Goal: Transaction & Acquisition: Purchase product/service

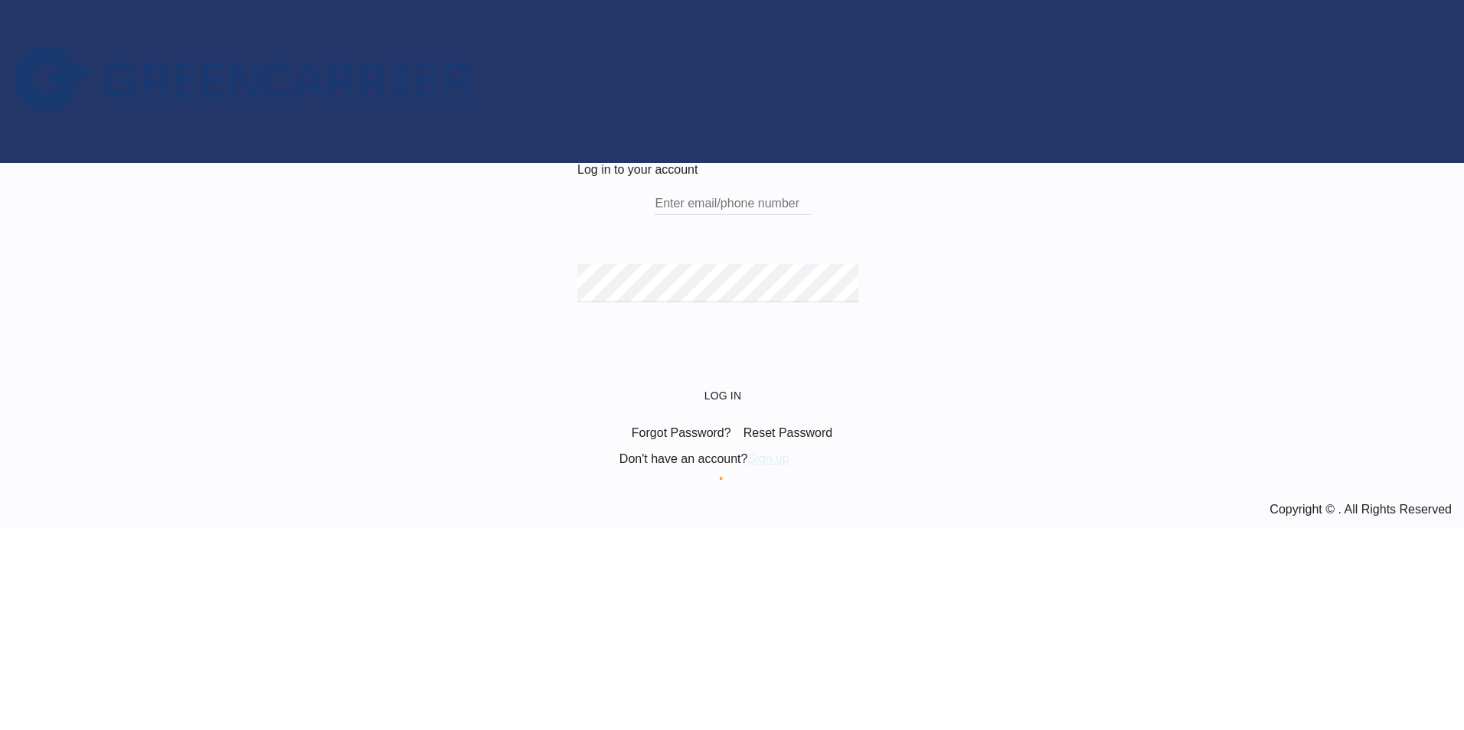
type input "[EMAIL_ADDRESS][PERSON_NAME][DOMAIN_NAME]"
click at [807, 163] on div "Log in to your account [EMAIL_ADDRESS][PERSON_NAME][DOMAIN_NAME] Email field is…" at bounding box center [731, 314] width 309 height 303
click at [715, 410] on button "Log In" at bounding box center [731, 396] width 67 height 28
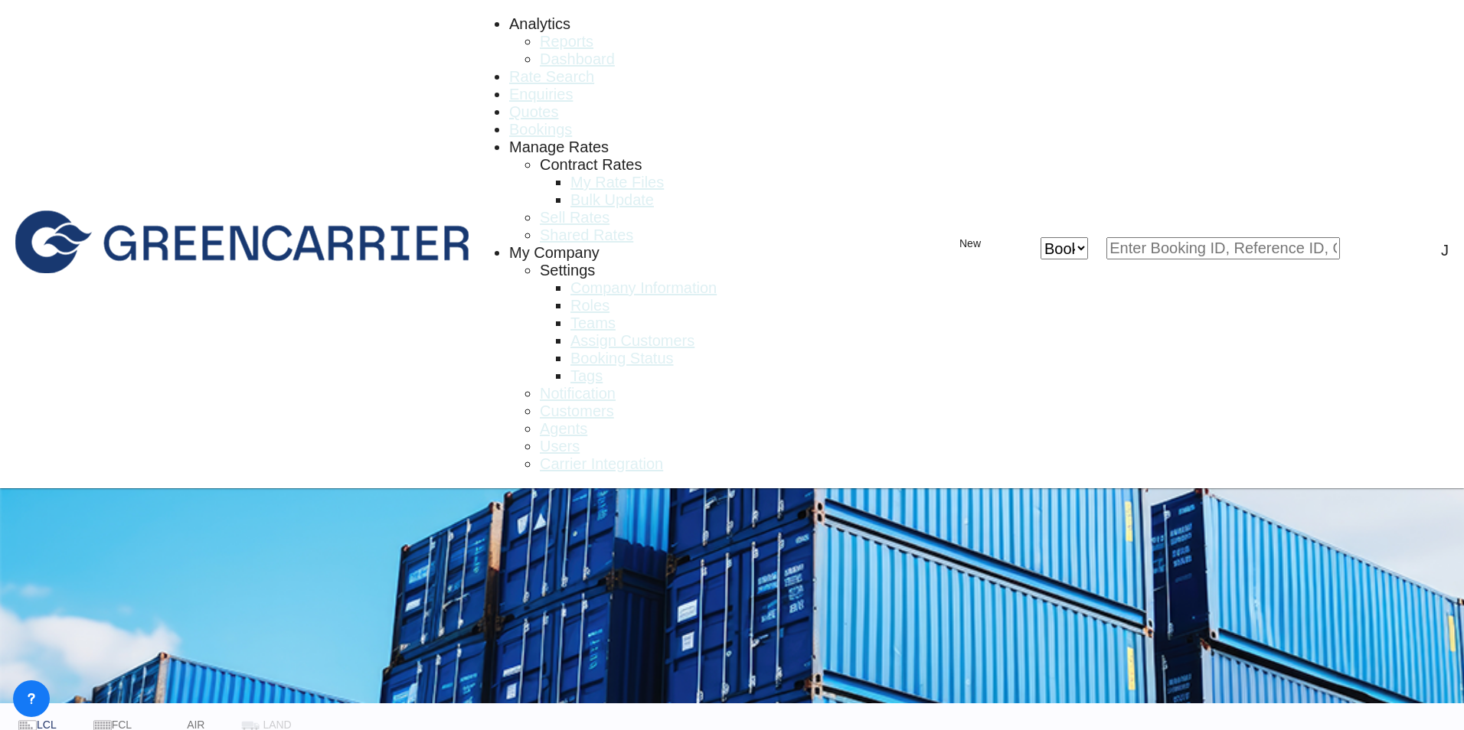
type input "[GEOGRAPHIC_DATA], [GEOGRAPHIC_DATA]"
type input "[GEOGRAPHIC_DATA], SGSIN"
click at [614, 403] on span "Customers" at bounding box center [577, 411] width 74 height 17
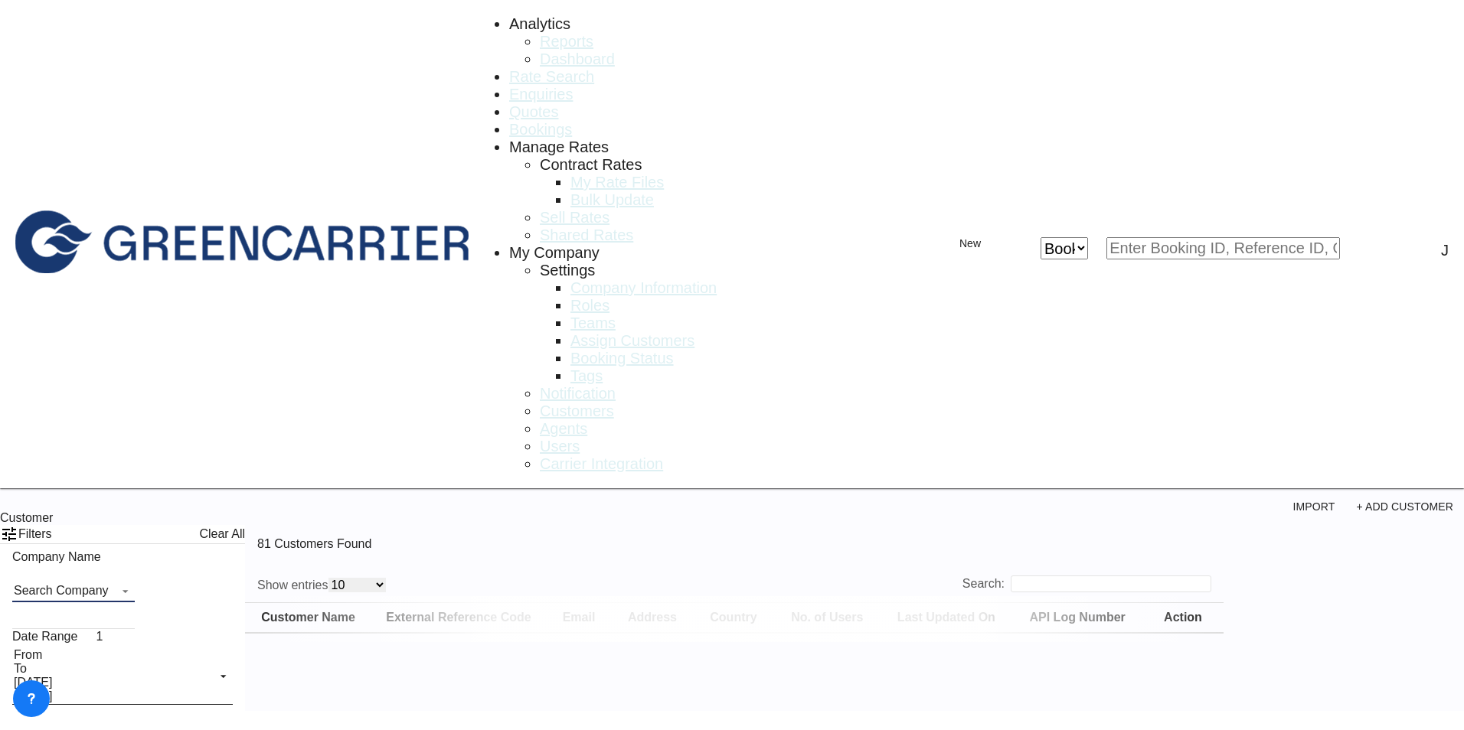
click at [135, 580] on md-select "Search Company greencarrier consolidators germany gmbh global ocean forwarding …" at bounding box center [73, 591] width 123 height 23
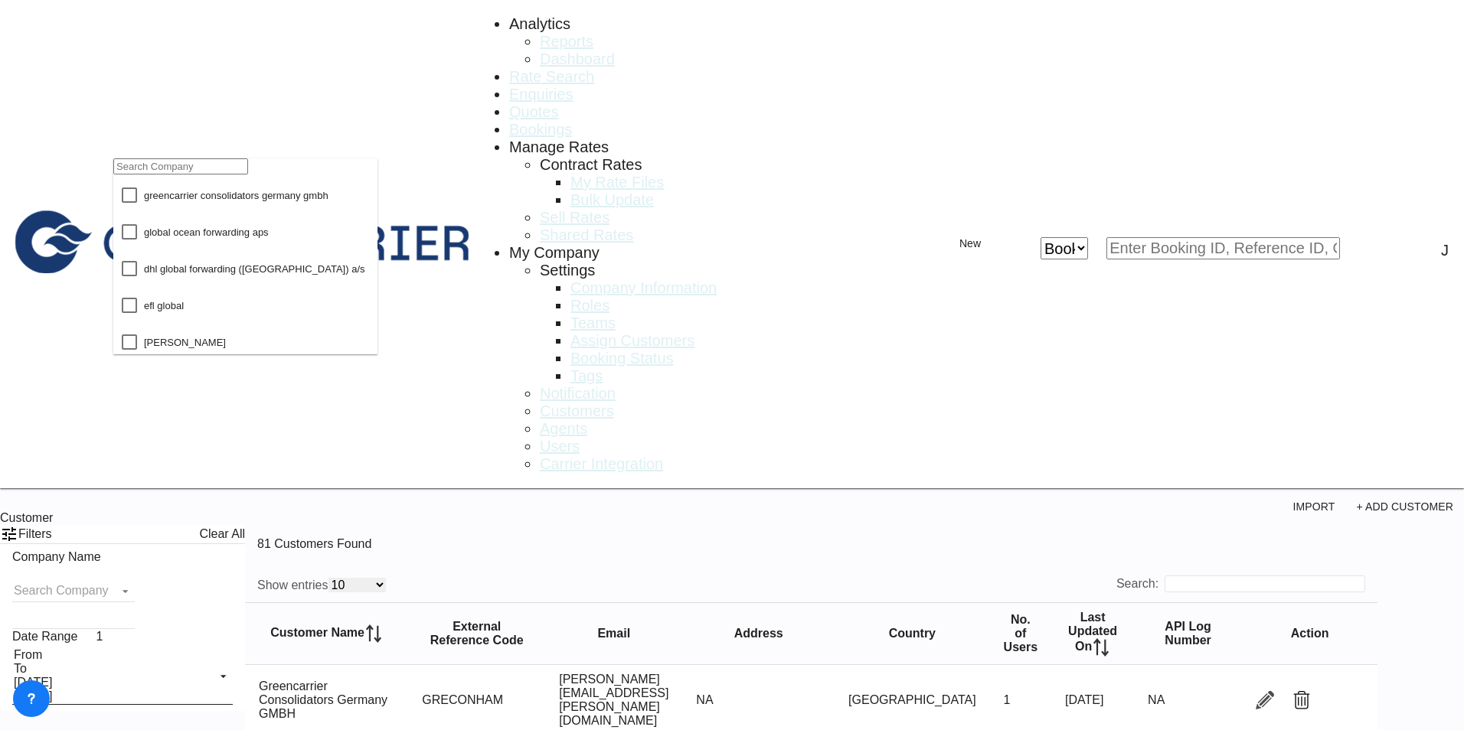
click at [168, 175] on input "search" at bounding box center [180, 166] width 135 height 16
type input "alpi"
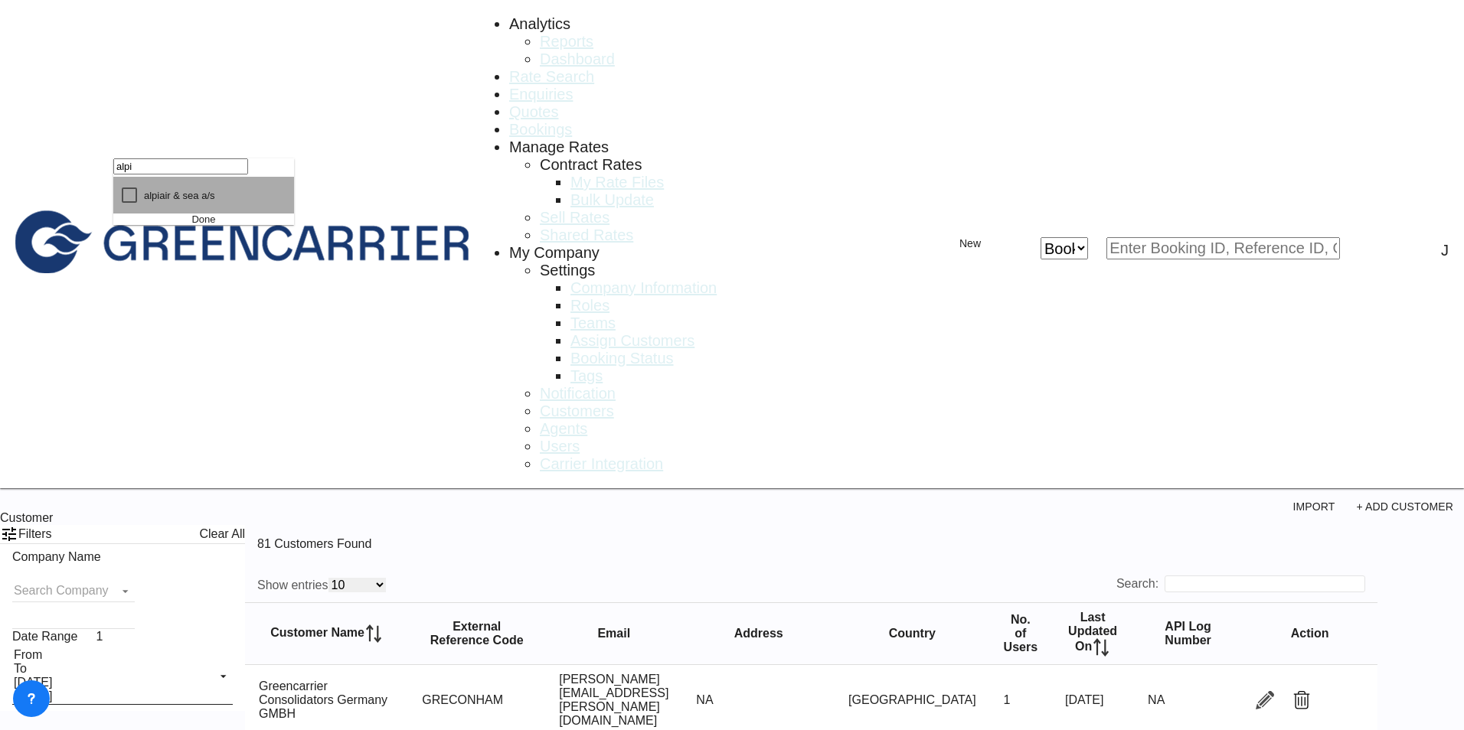
click at [218, 214] on md-option "alpi air & sea a/s" at bounding box center [203, 195] width 181 height 37
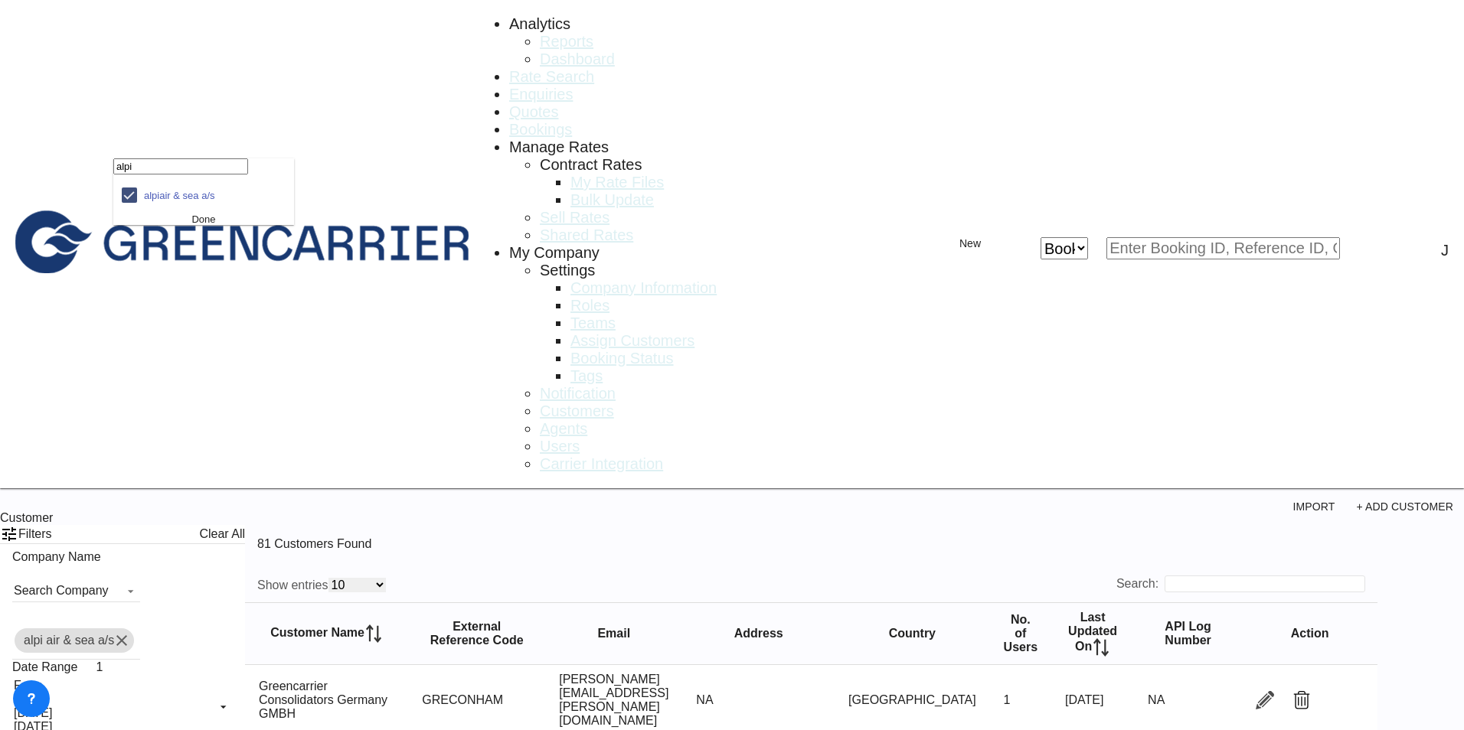
click at [221, 225] on div "Done" at bounding box center [203, 219] width 181 height 11
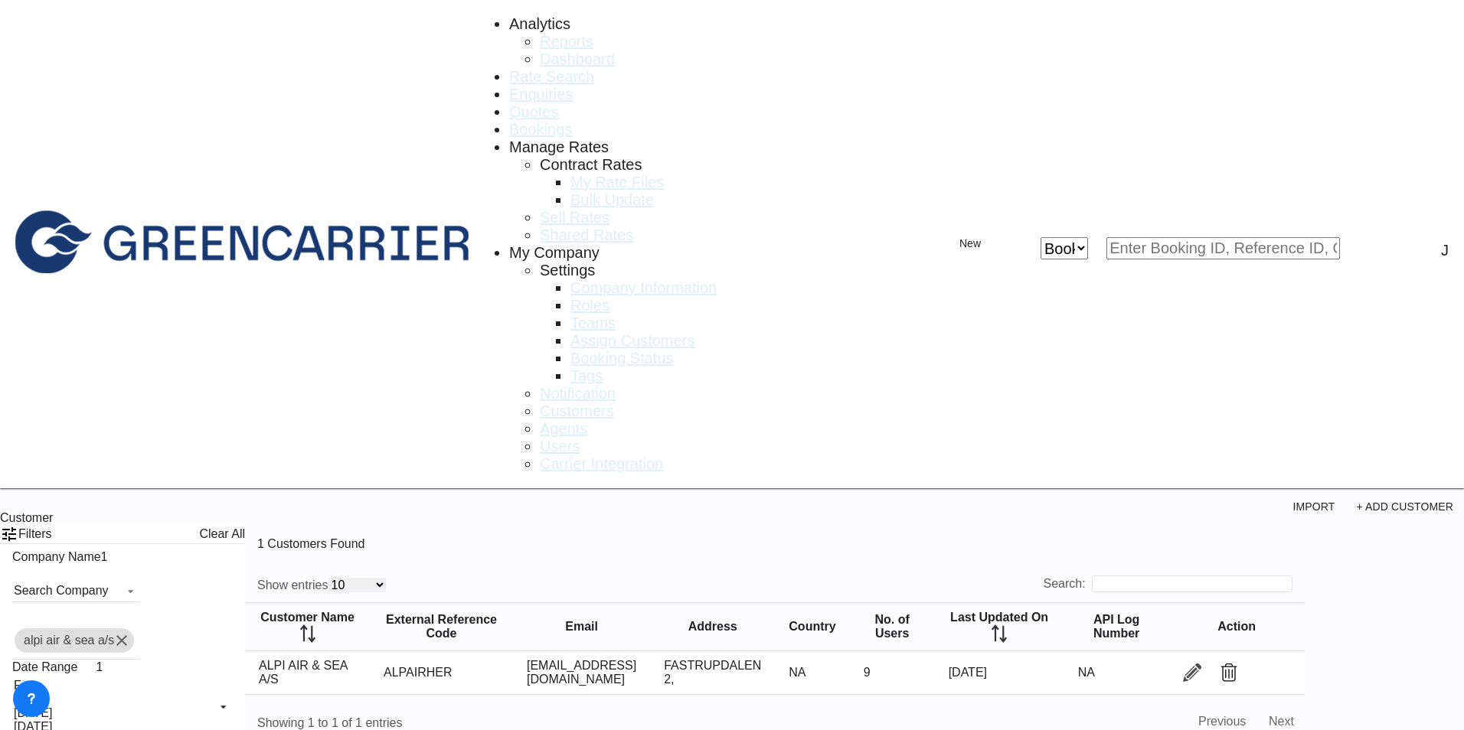
click at [580, 438] on link "Users" at bounding box center [560, 447] width 40 height 18
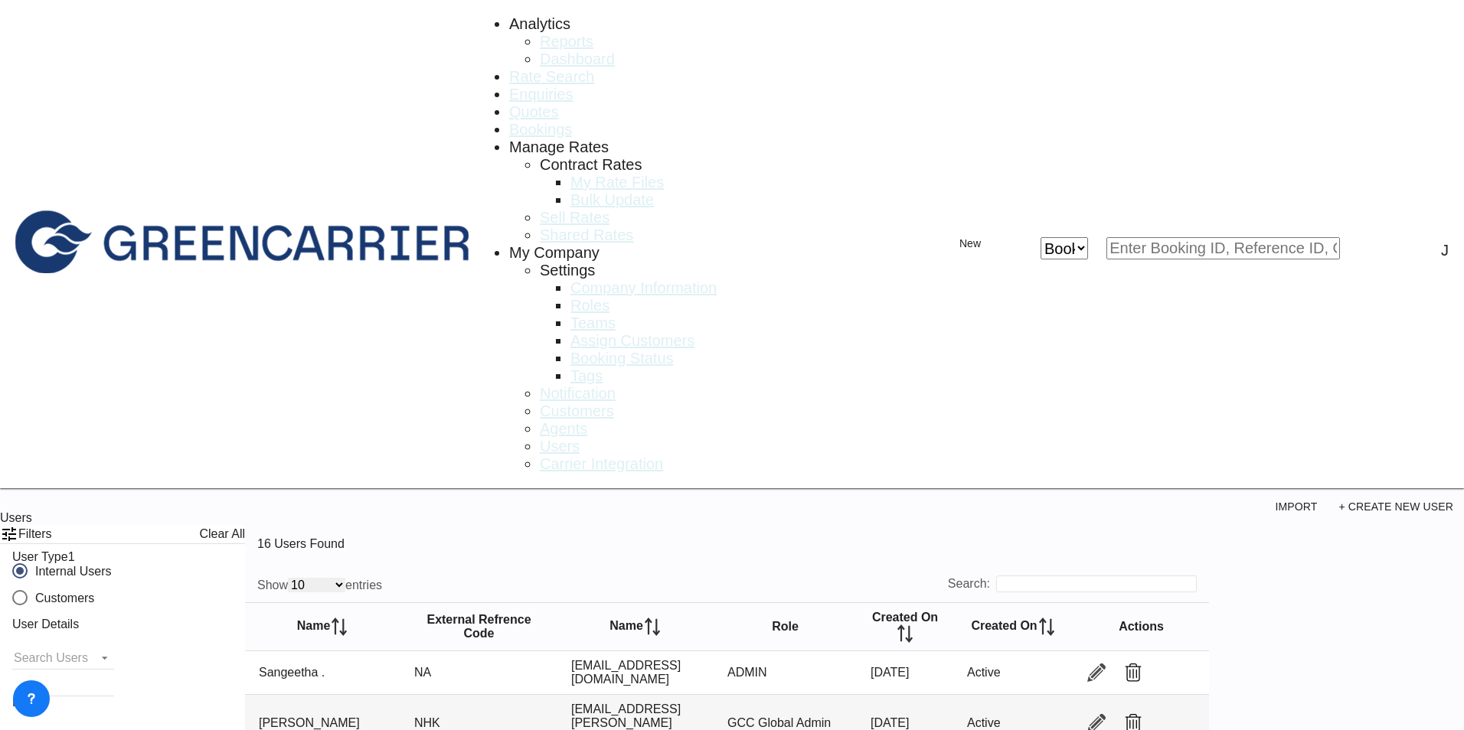
click at [1124, 714] on md-icon "icon-eye" at bounding box center [1115, 723] width 18 height 18
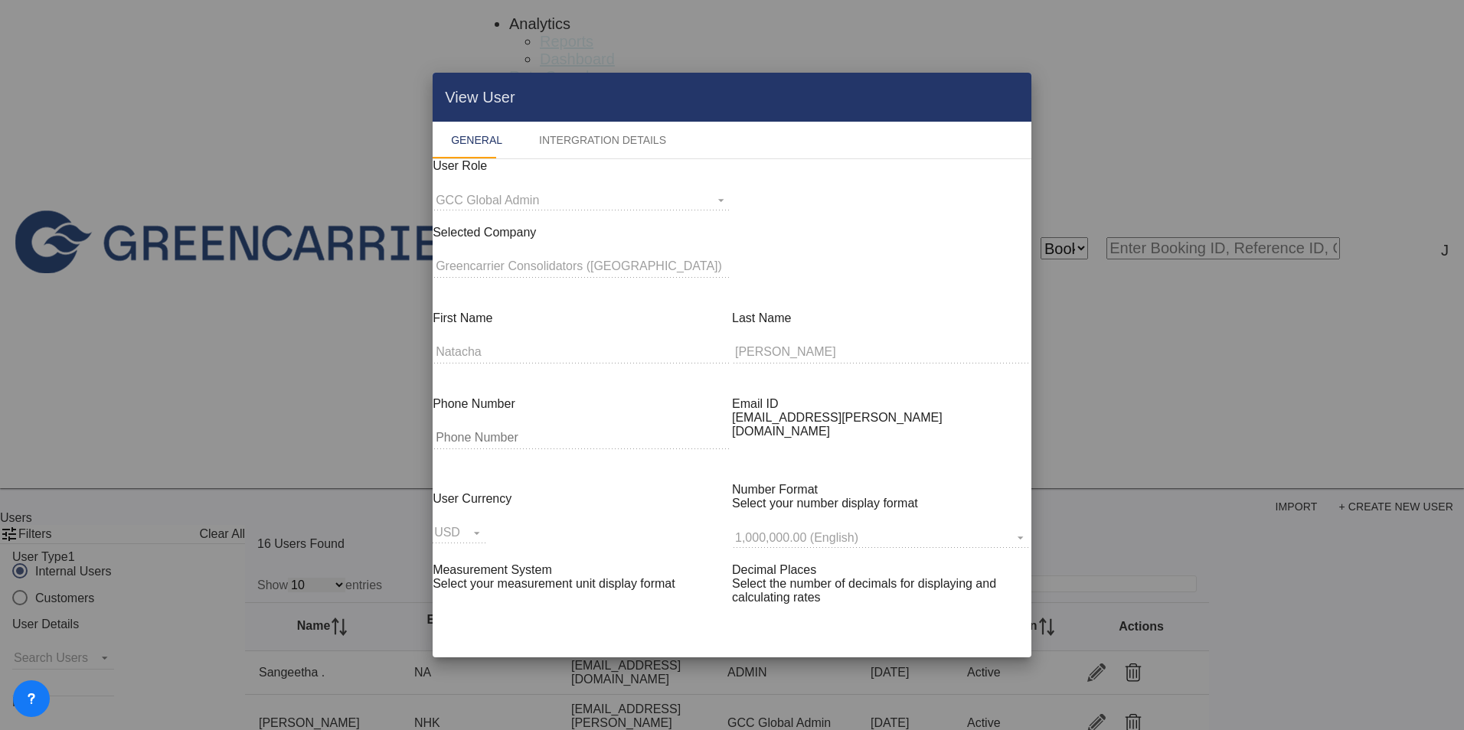
scroll to position [176, 0]
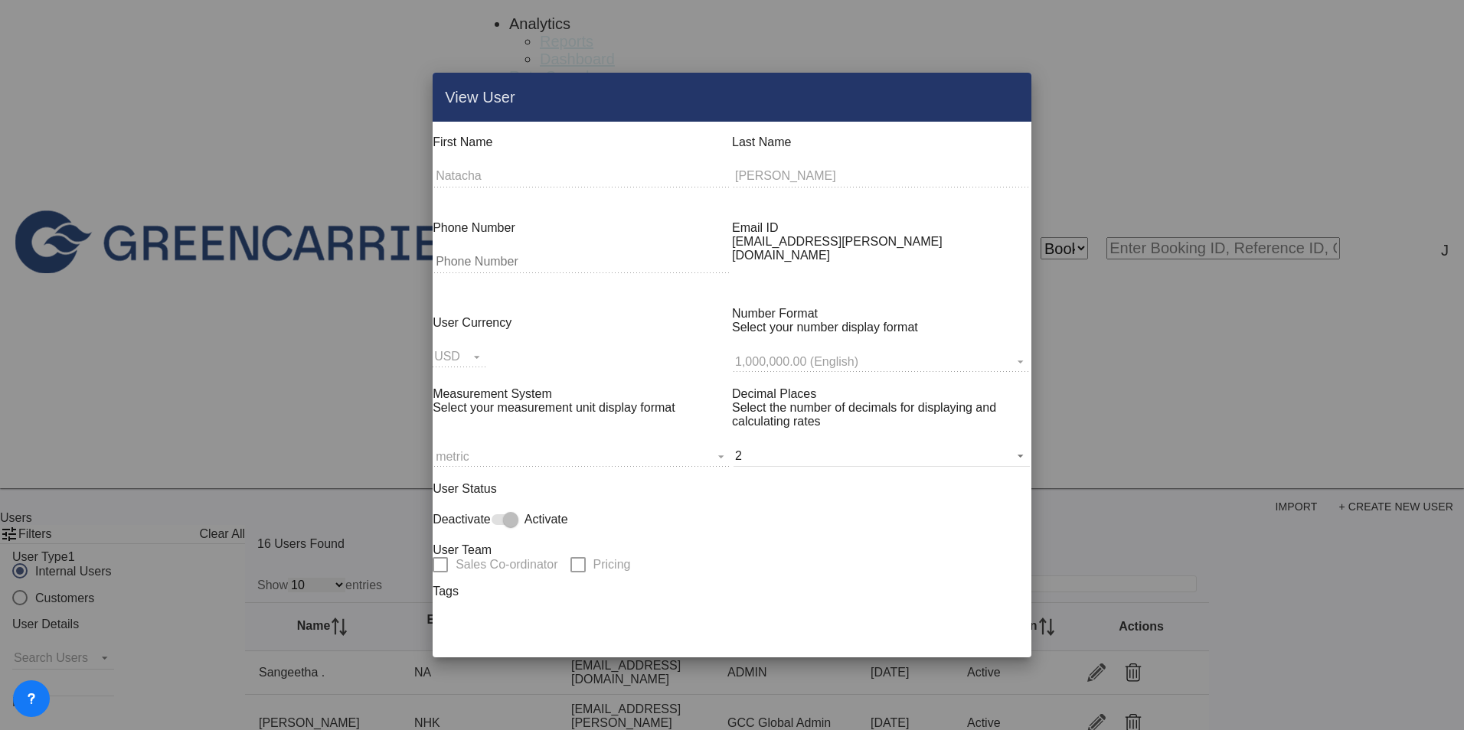
click at [1001, 99] on md-icon "icon-close fg-AAA8AD" at bounding box center [1010, 97] width 18 height 18
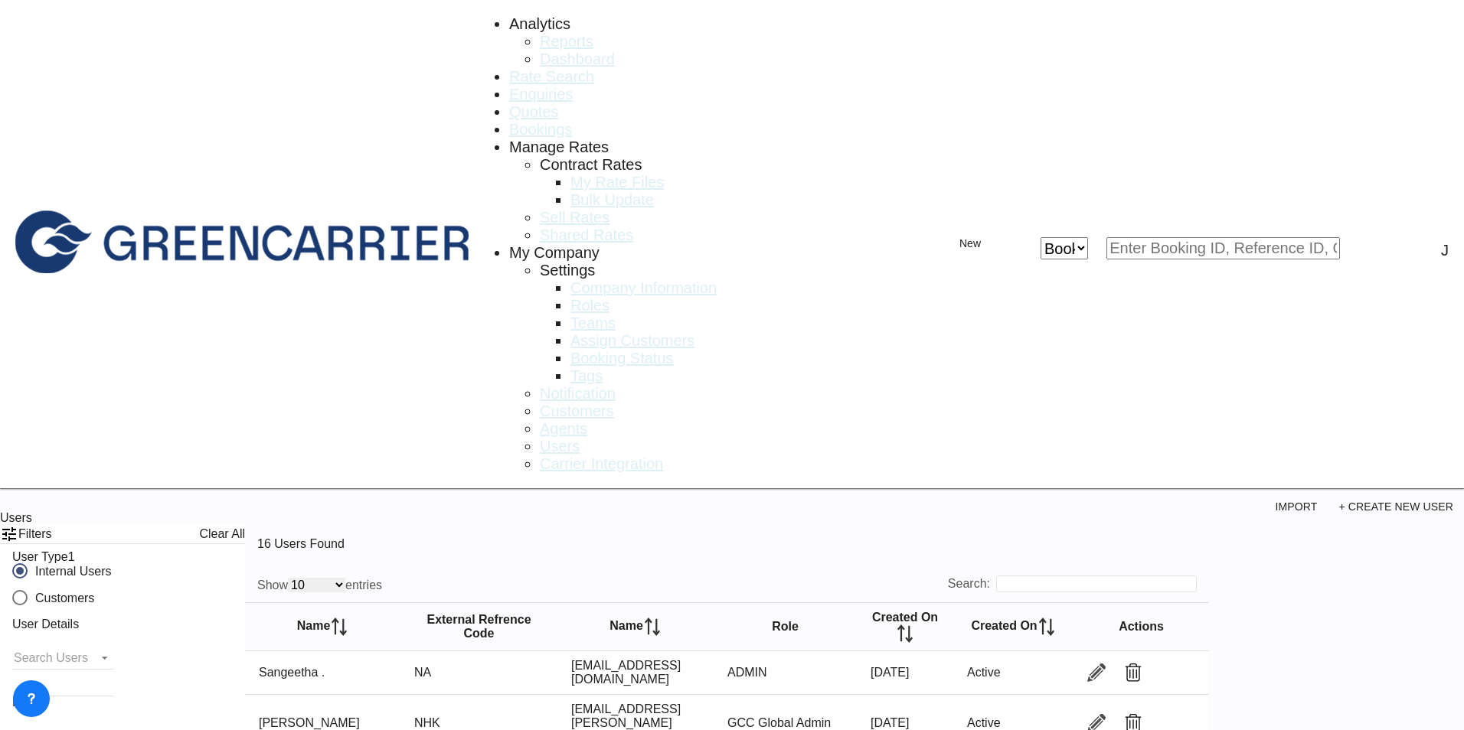
click at [509, 103] on link "Quotes" at bounding box center [533, 112] width 49 height 18
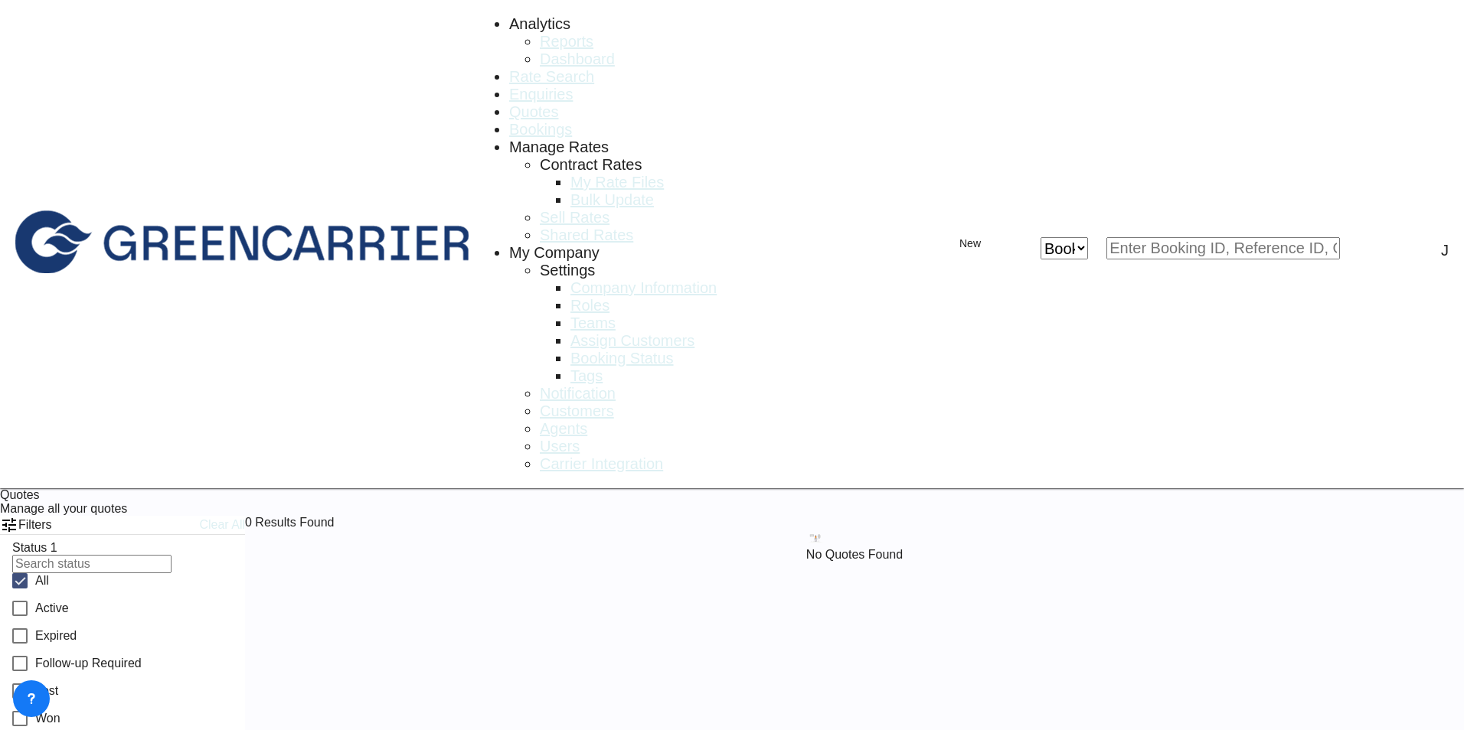
click at [509, 68] on span "Rate Search" at bounding box center [551, 76] width 85 height 17
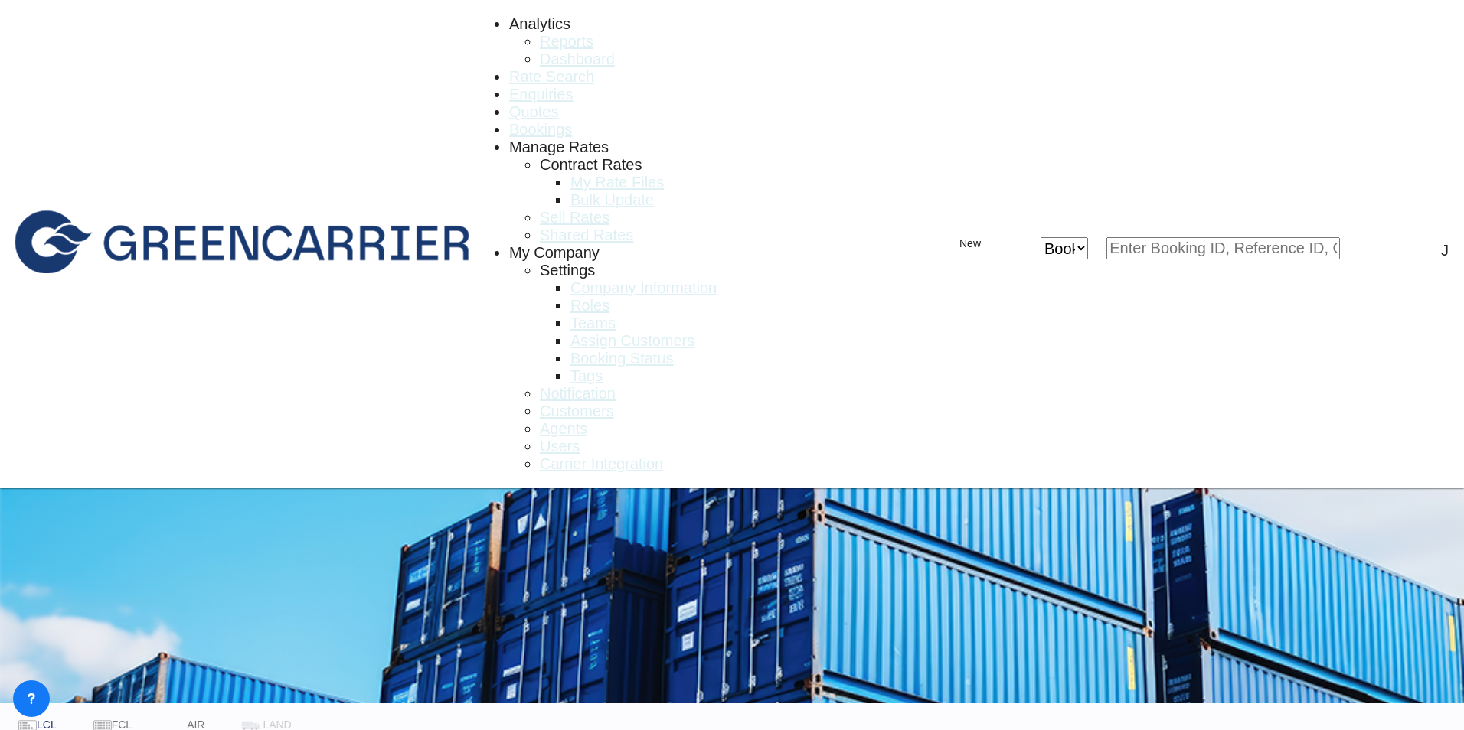
type input "[GEOGRAPHIC_DATA], [GEOGRAPHIC_DATA]"
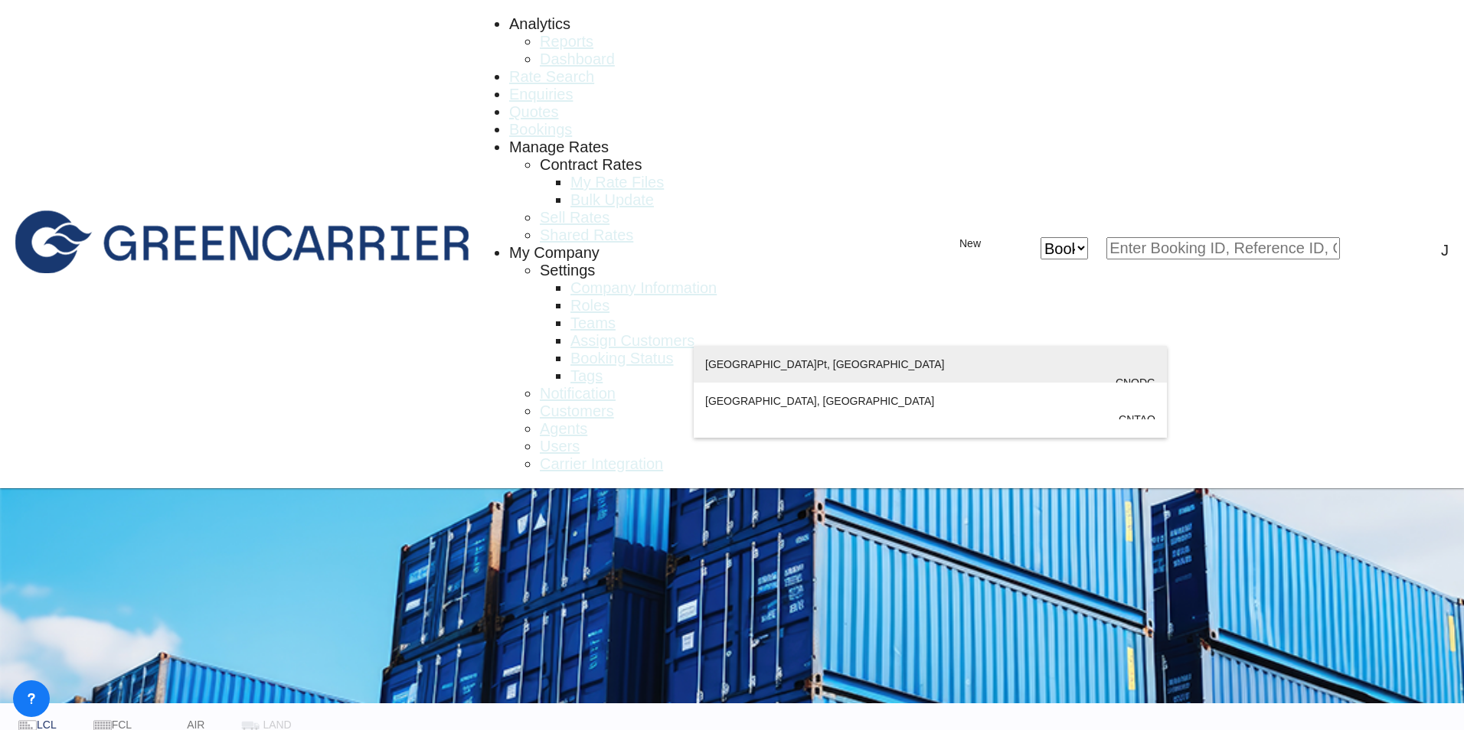
click at [720, 368] on div "Qingdao Pt, SD [GEOGRAPHIC_DATA] CNQDG" at bounding box center [930, 383] width 450 height 74
type input "Qingdao Pt, SD, CNQDG"
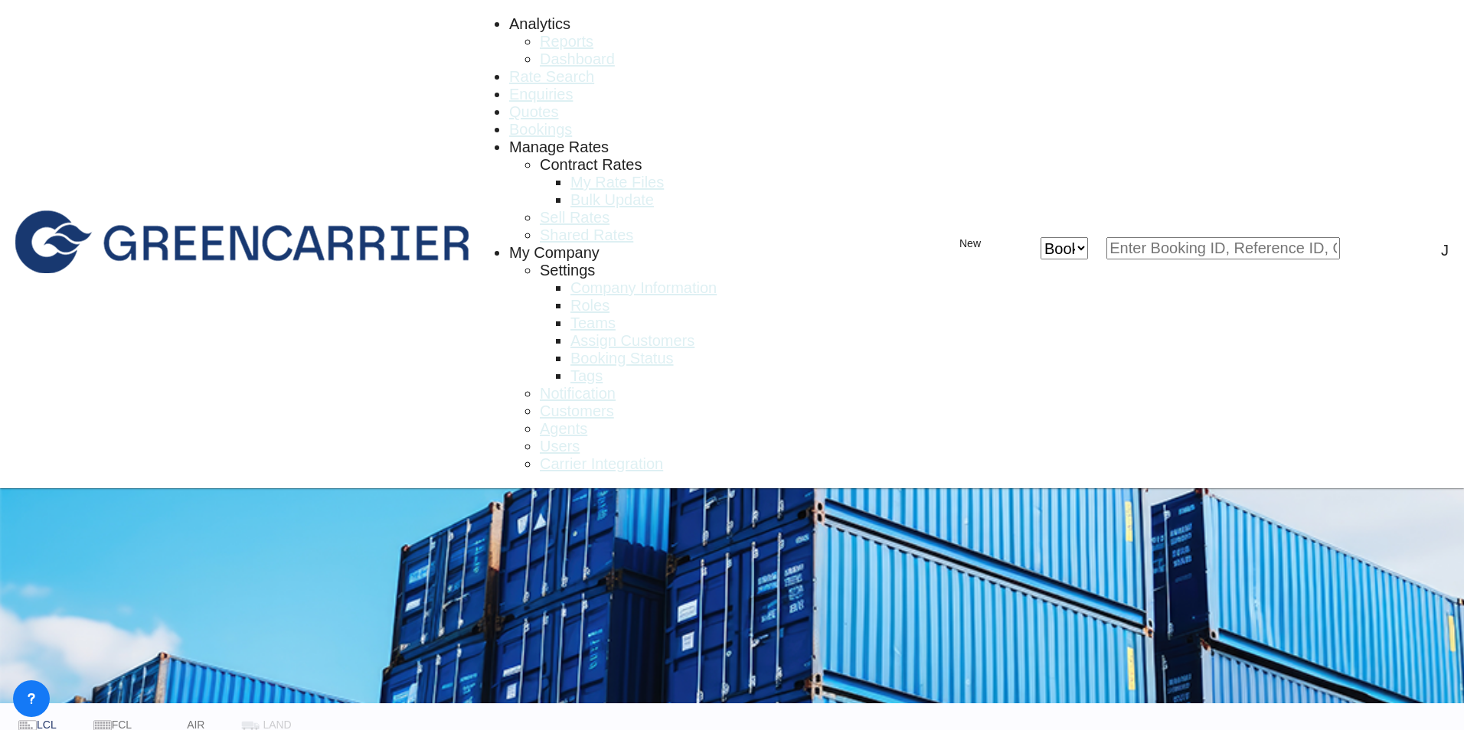
type input "DKAAR to CNQDG / [DATE]"
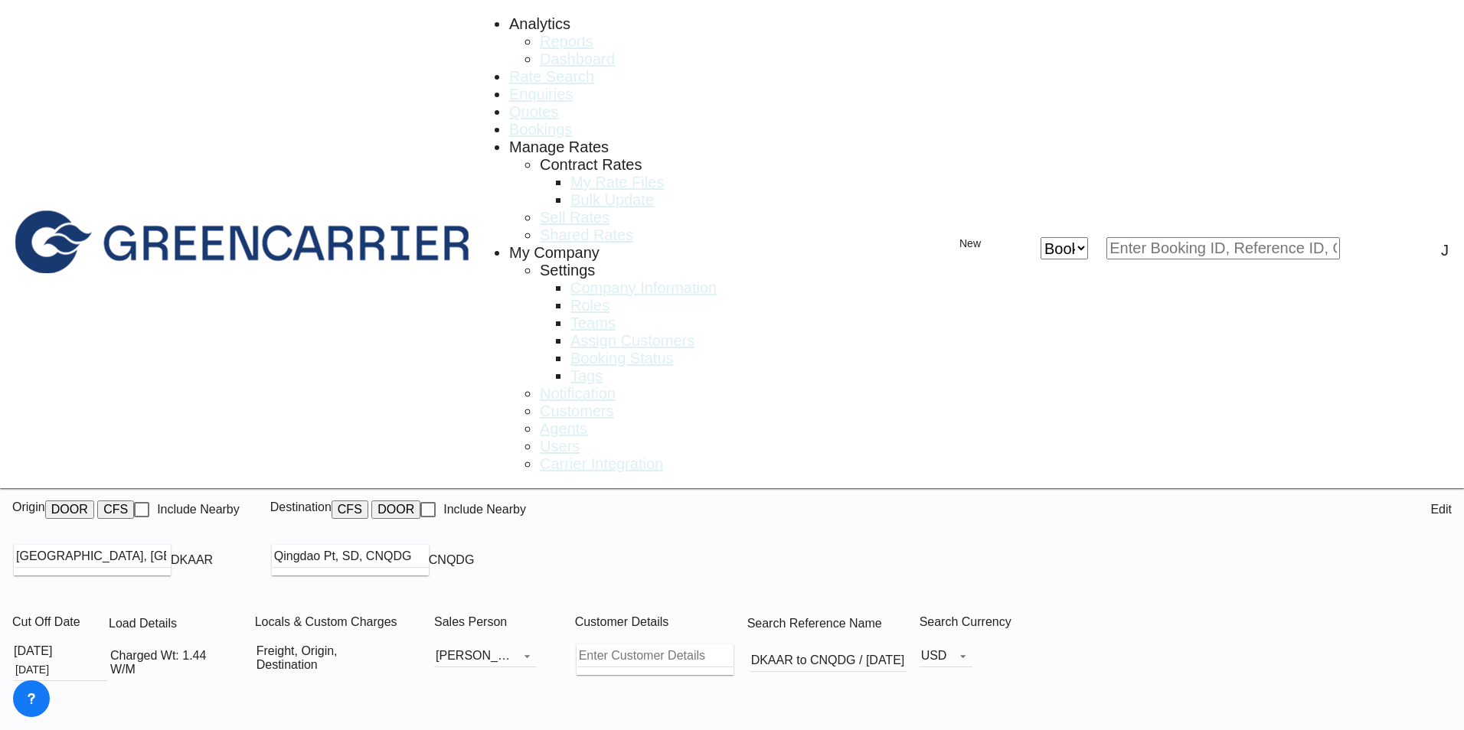
click at [92, 501] on button "DOOR" at bounding box center [69, 510] width 49 height 18
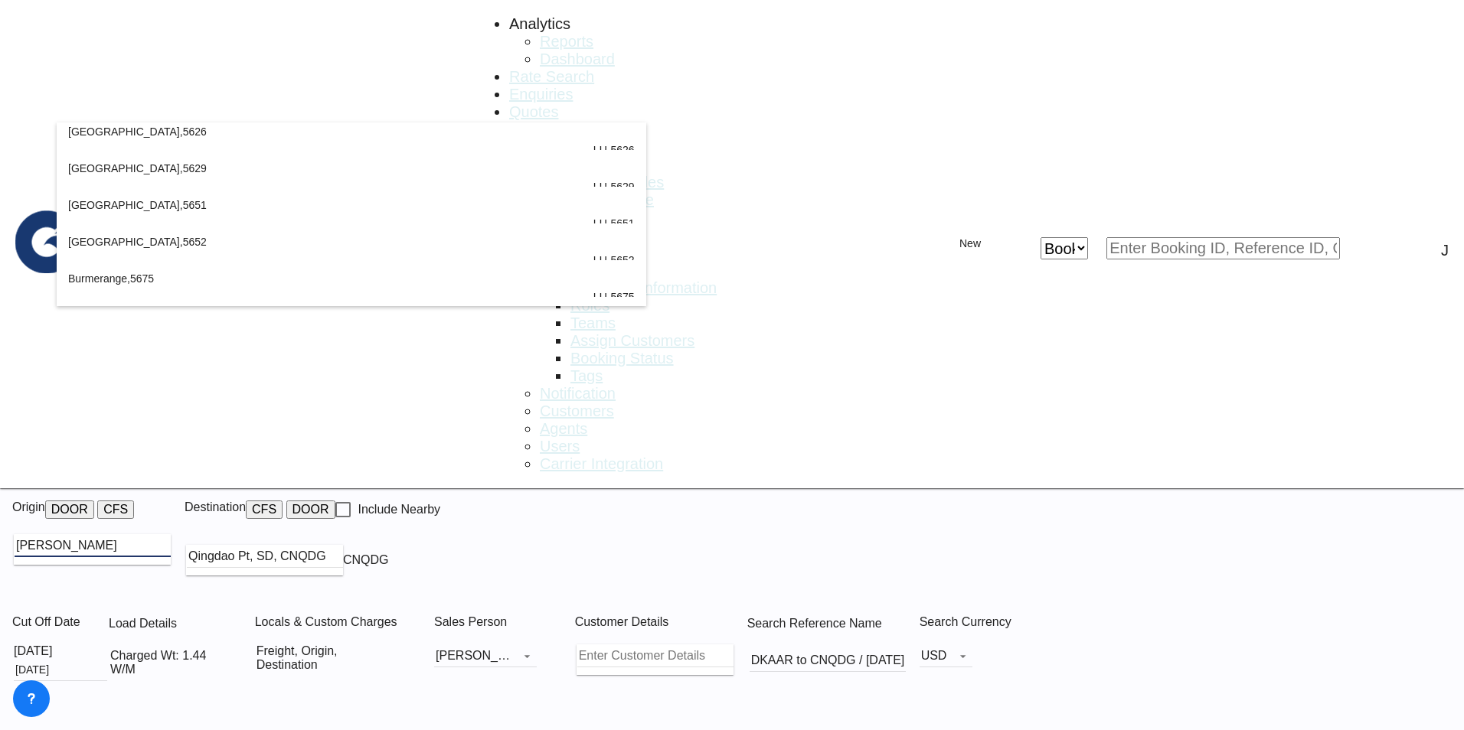
scroll to position [1149, 0]
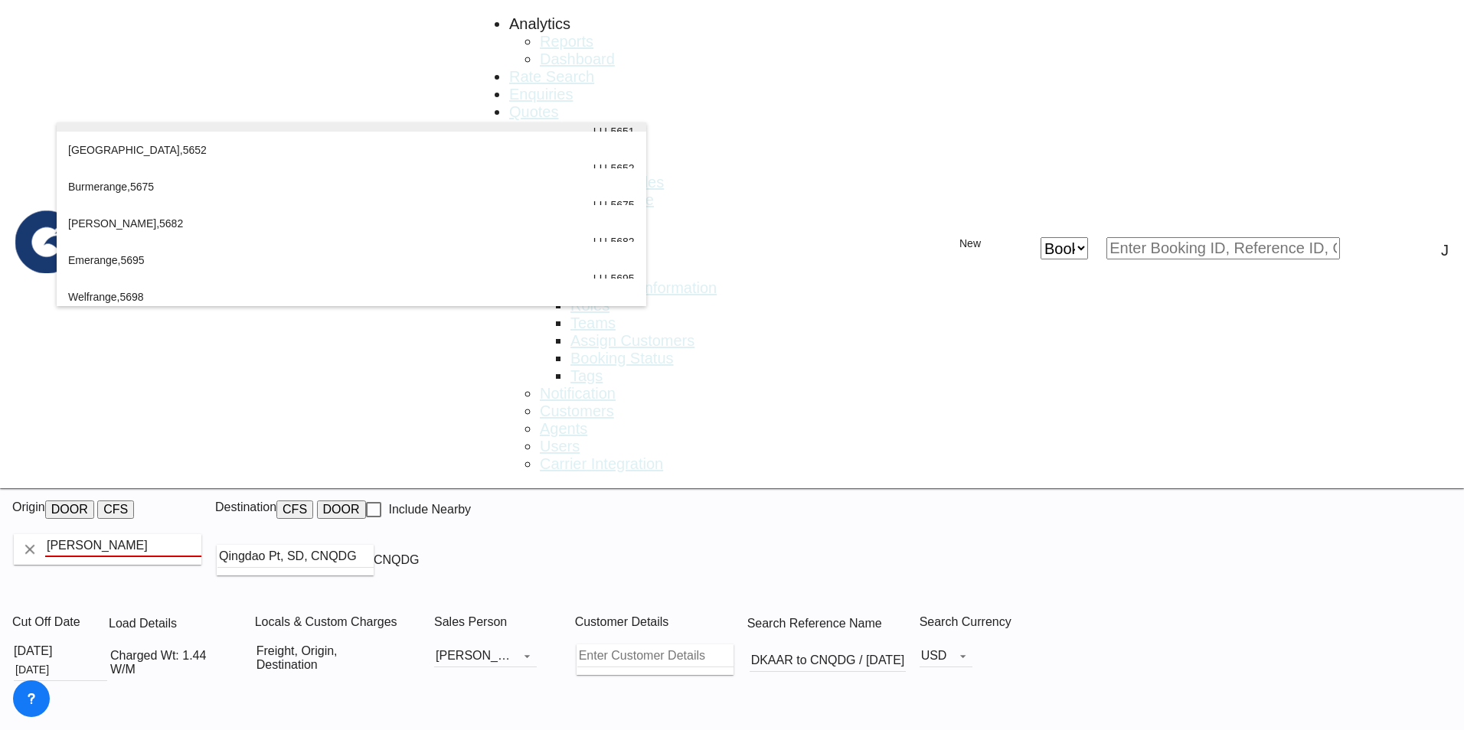
click at [162, 125] on div "[GEOGRAPHIC_DATA] , 5651 [GEOGRAPHIC_DATA] nmacher , [GEOGRAPHIC_DATA] LU-5651" at bounding box center [351, 132] width 567 height 74
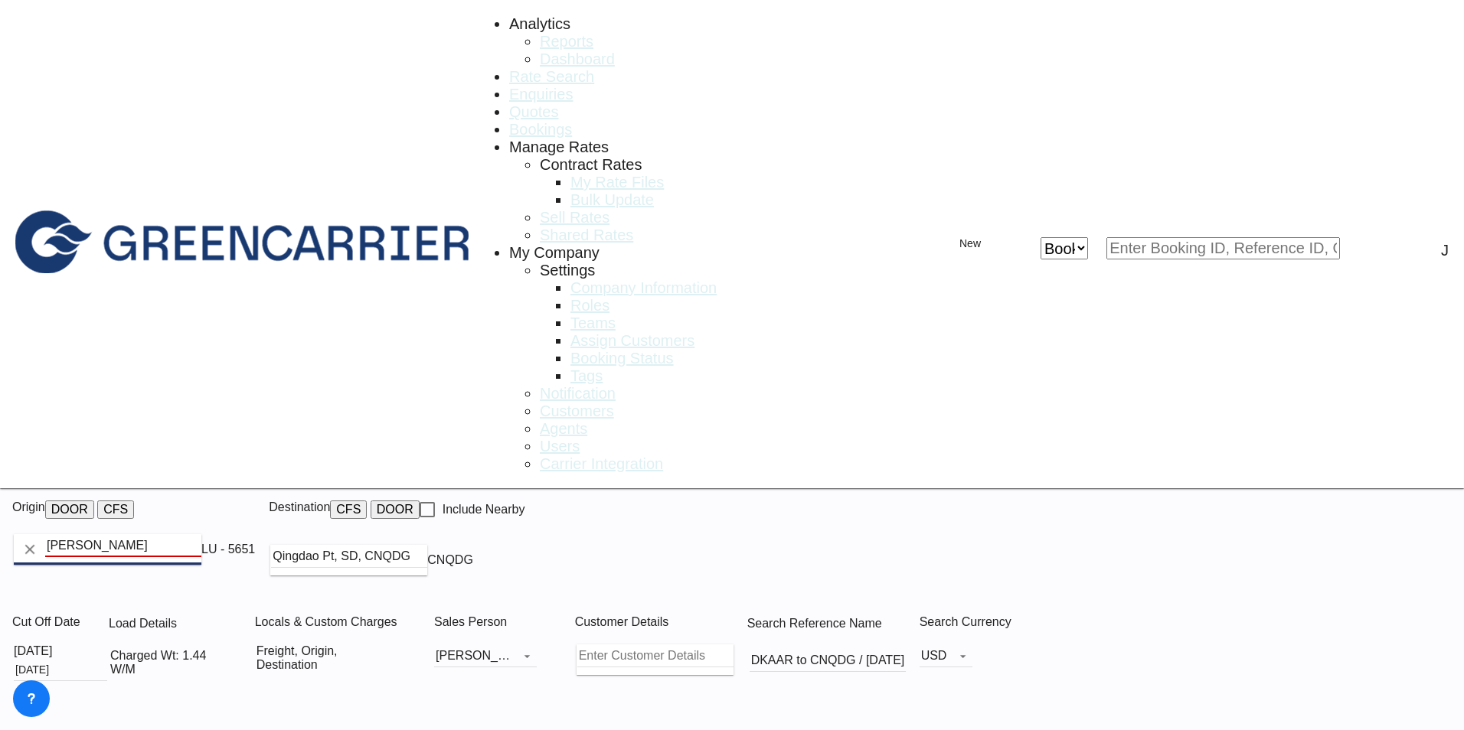
type input "LU-5651, [GEOGRAPHIC_DATA], [GEOGRAPHIC_DATA]"
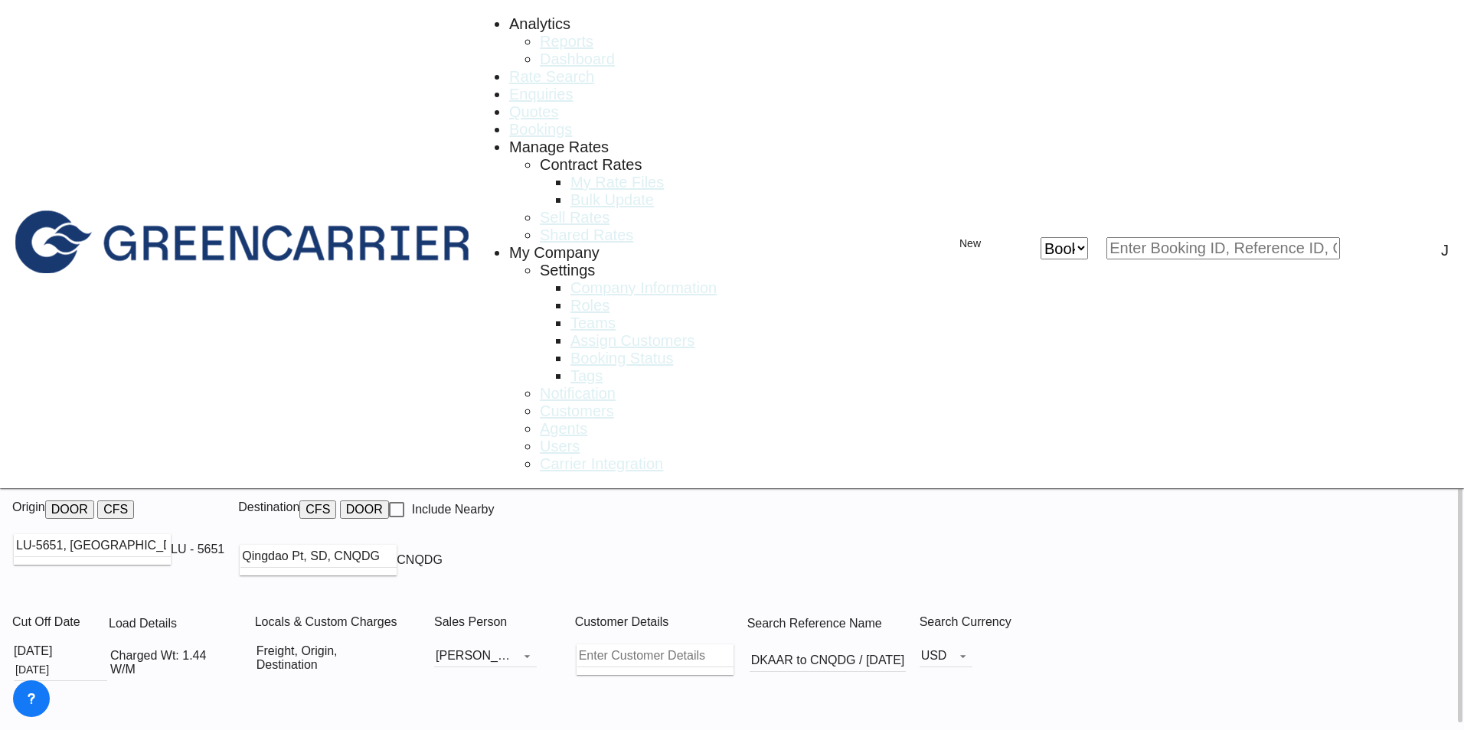
click at [134, 501] on button "CFS" at bounding box center [115, 510] width 37 height 18
click at [165, 103] on body "Analytics Reports Dashboard Rate Search Enquiries Quotes Bookings" at bounding box center [732, 365] width 1464 height 730
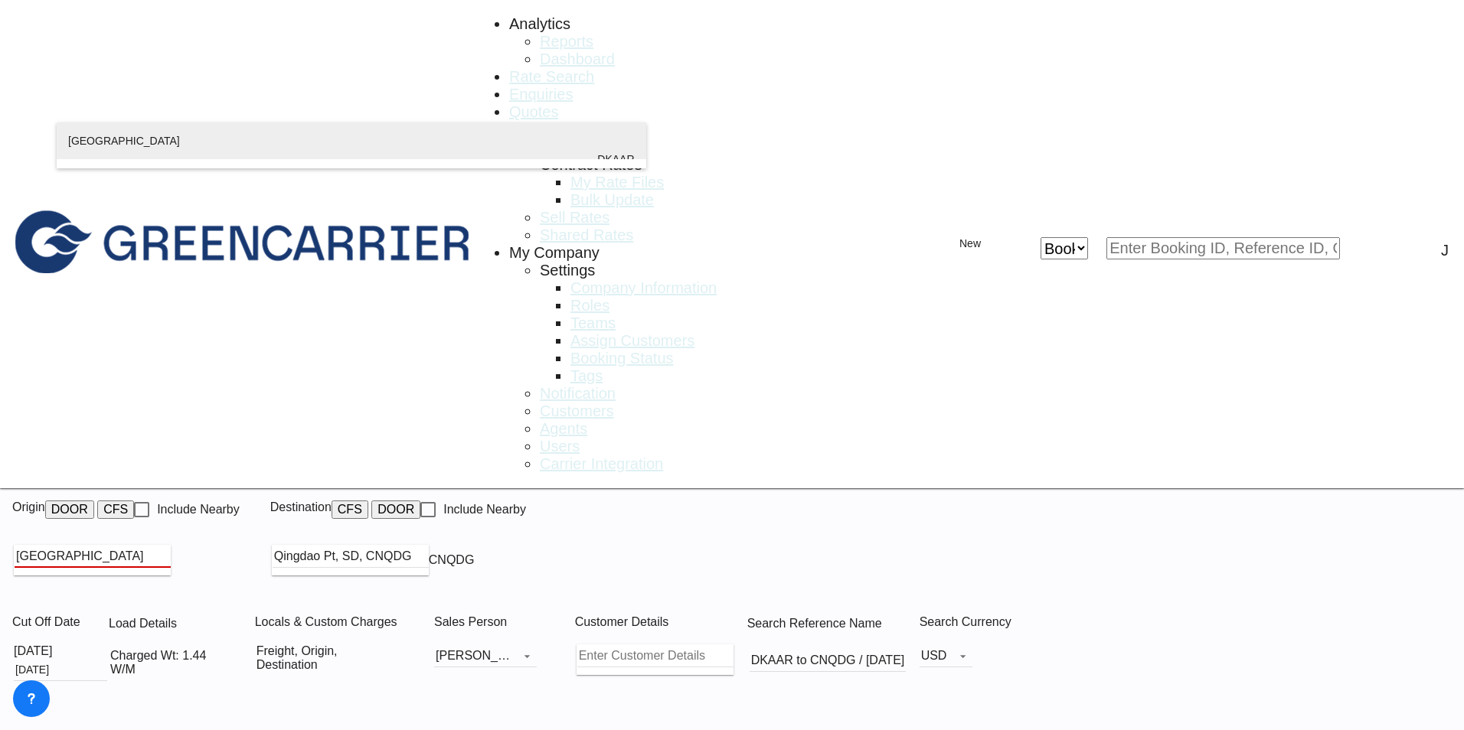
click at [100, 141] on div "Aarhus [GEOGRAPHIC_DATA] DKAAR" at bounding box center [351, 160] width 567 height 74
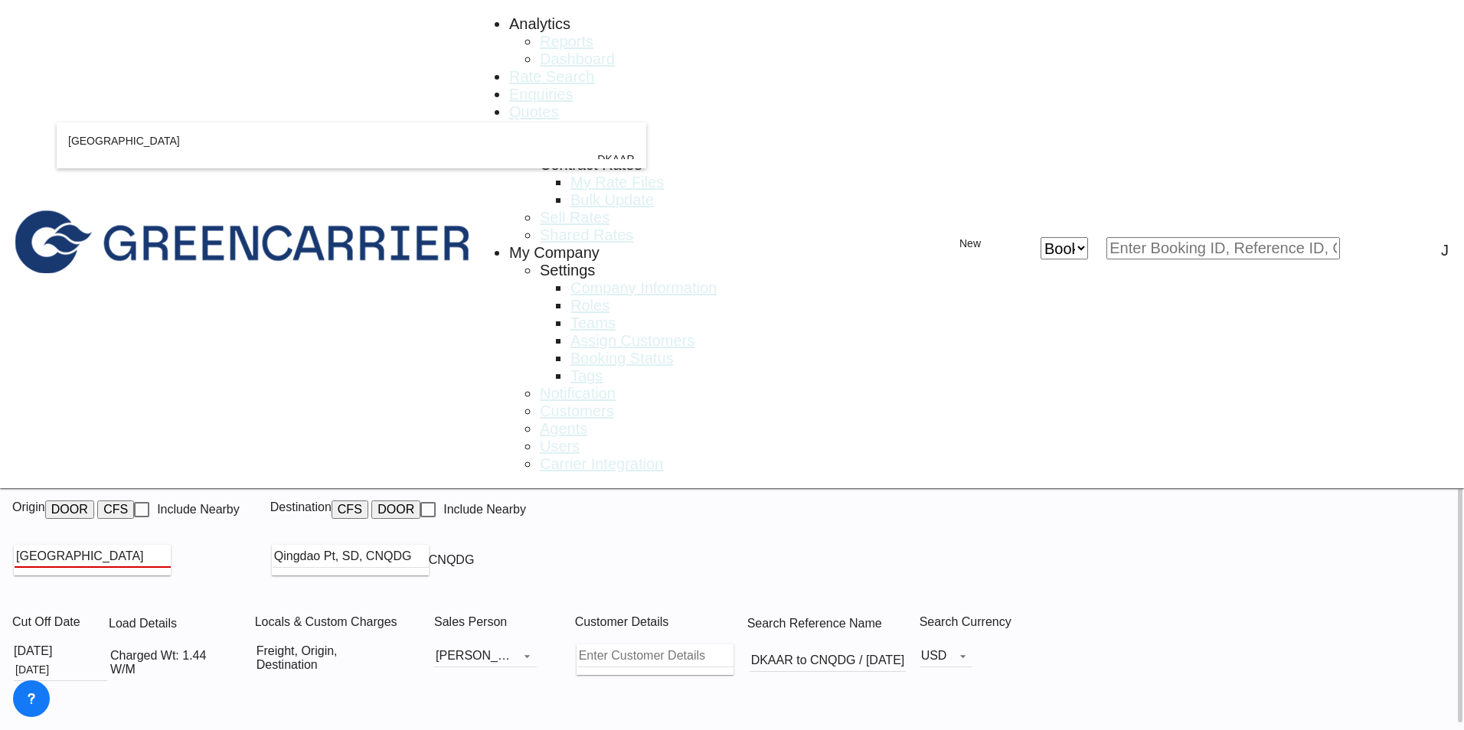
type input "[GEOGRAPHIC_DATA], [GEOGRAPHIC_DATA]"
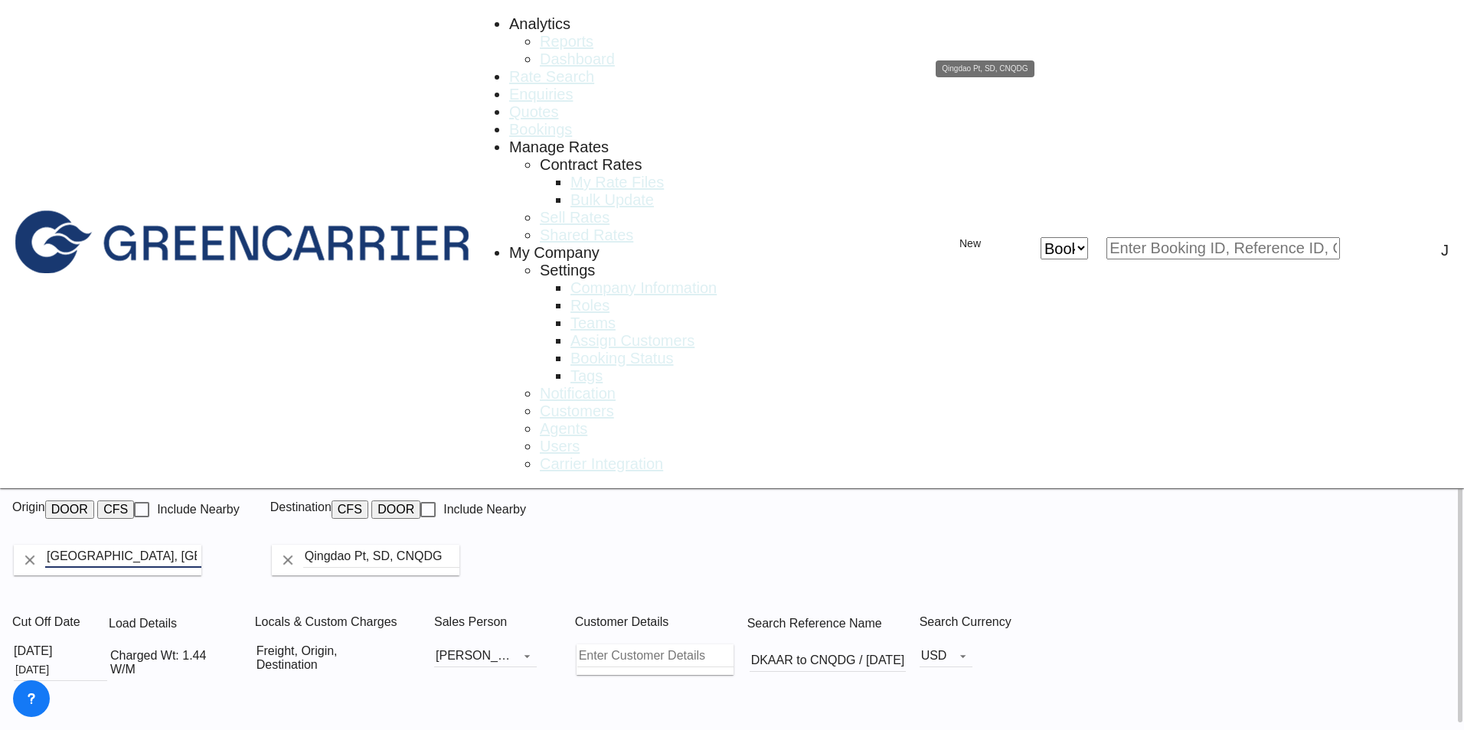
click at [459, 545] on input "Qingdao Pt, SD, CNQDG" at bounding box center [381, 556] width 156 height 23
click at [459, 545] on input "[PERSON_NAME]" at bounding box center [381, 556] width 156 height 23
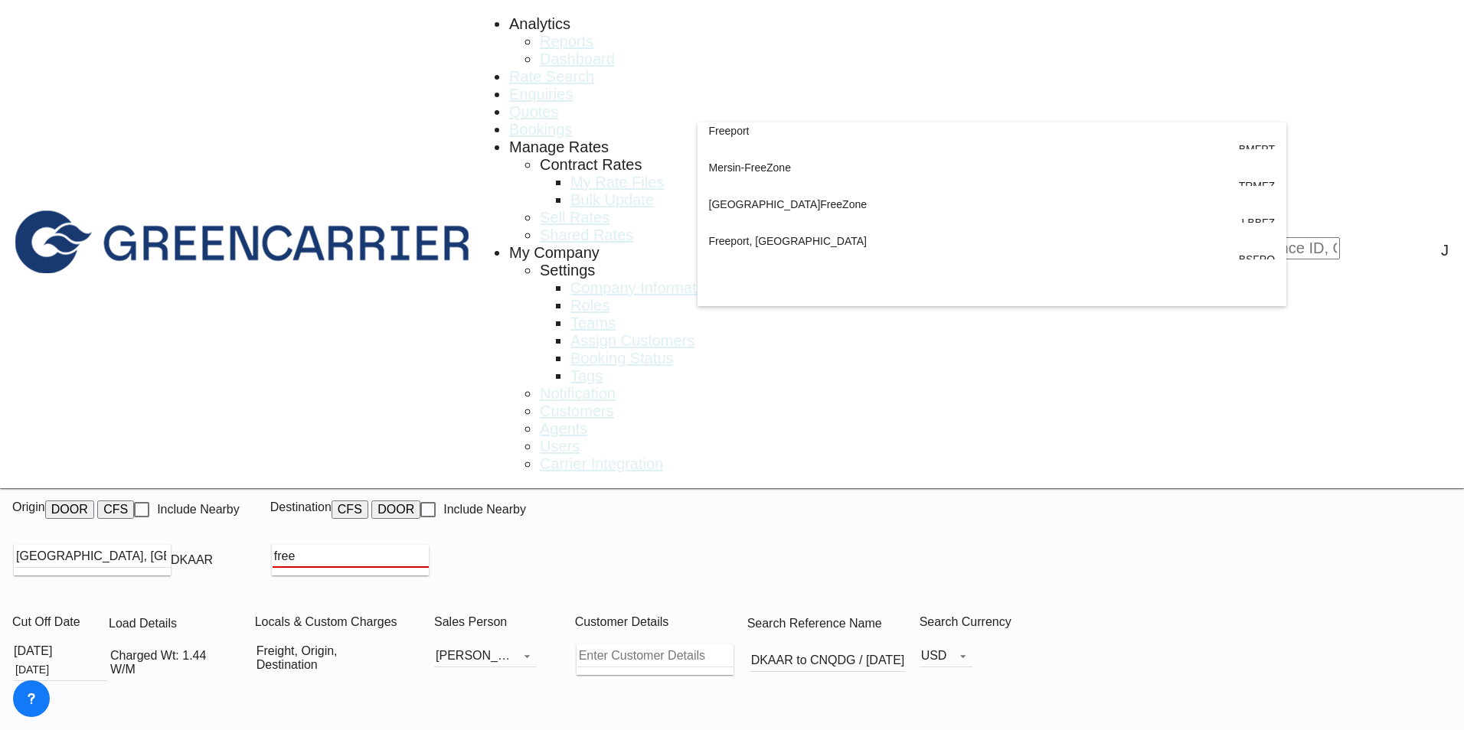
scroll to position [230, 0]
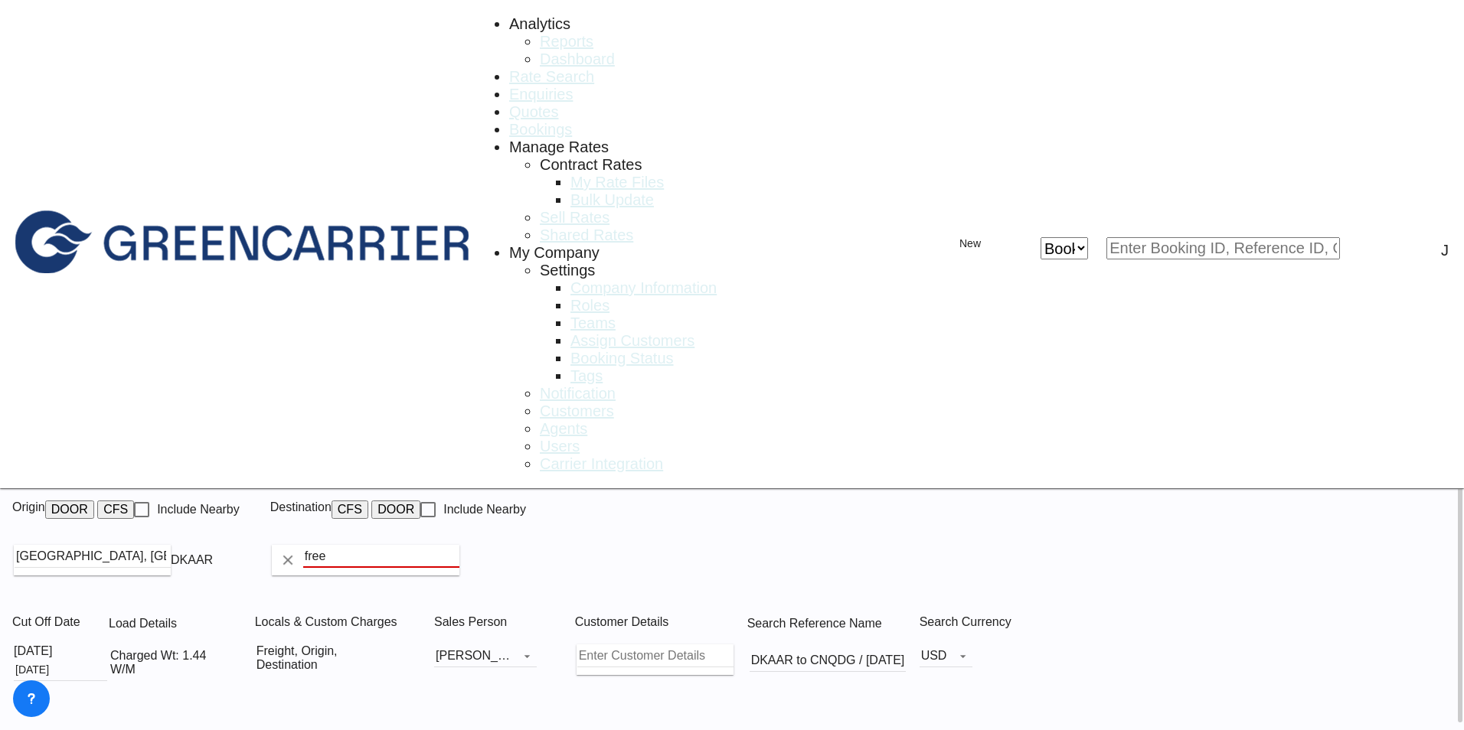
drag, startPoint x: 721, startPoint y: 97, endPoint x: 678, endPoint y: 102, distance: 43.1
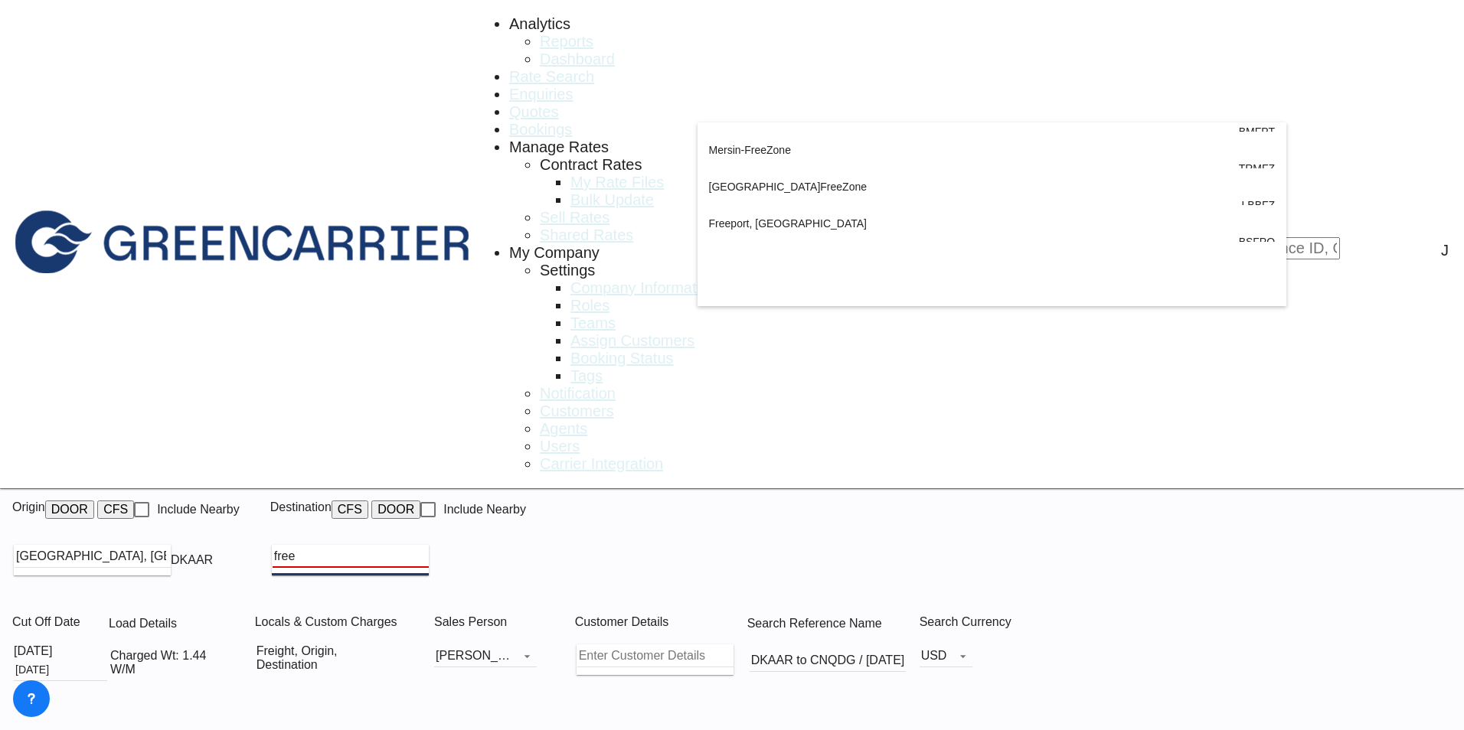
drag, startPoint x: 745, startPoint y: 103, endPoint x: 658, endPoint y: 111, distance: 87.7
click at [658, 111] on body "Analytics Reports Dashboard Rate Search Enquiries Quotes Bookings" at bounding box center [732, 365] width 1464 height 730
type input "e"
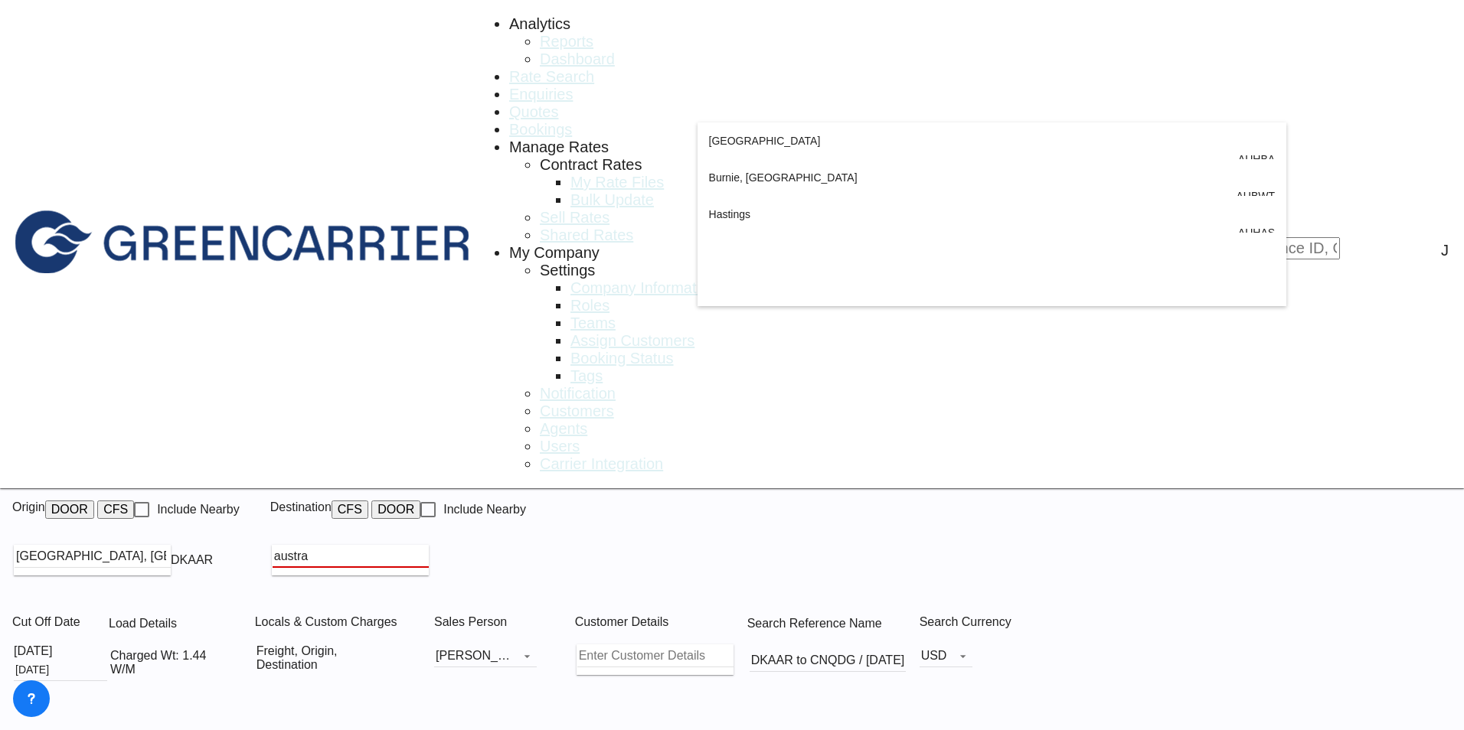
scroll to position [1118, 0]
type input "austra"
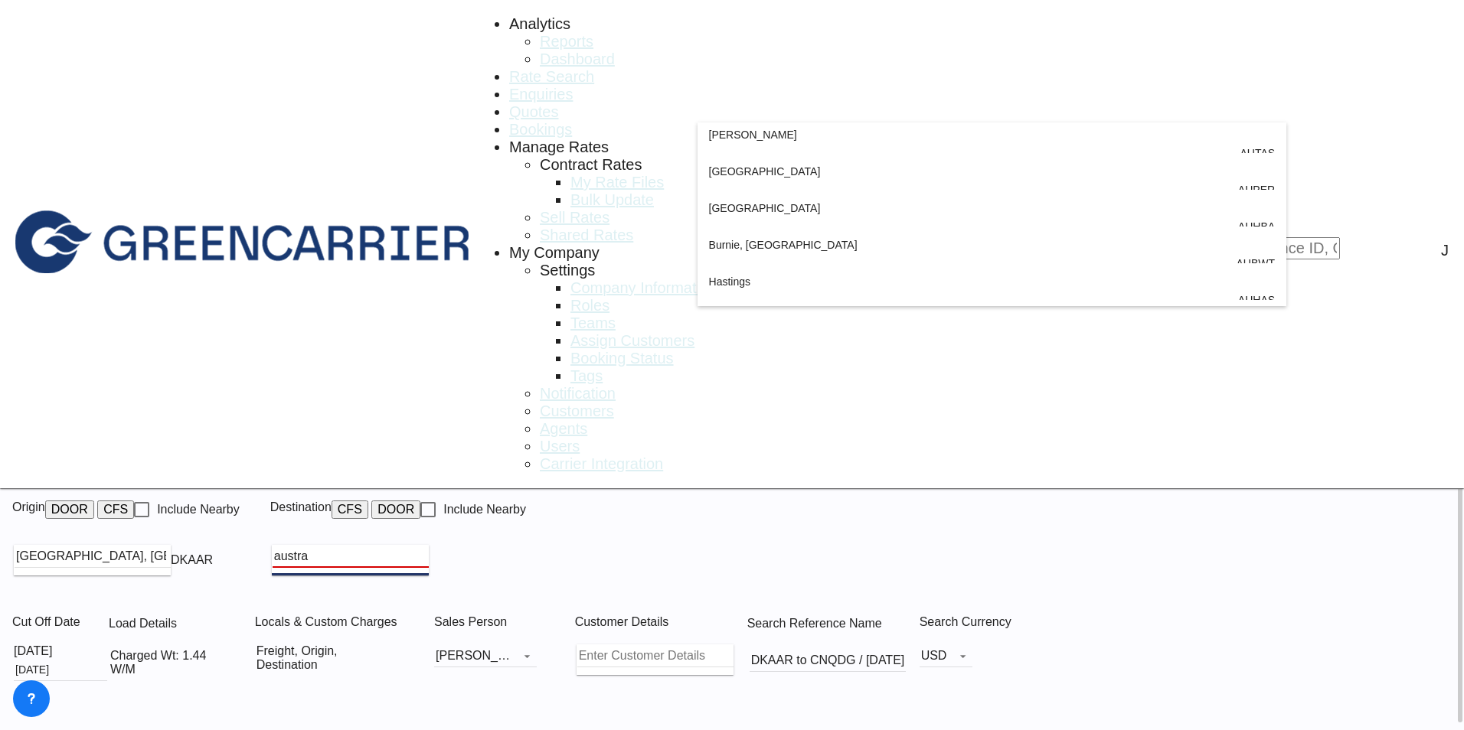
drag, startPoint x: 735, startPoint y: 106, endPoint x: 619, endPoint y: 106, distance: 115.6
click at [619, 106] on body "Analytics Reports Dashboard Rate Search Enquiries Quotes Bookings" at bounding box center [732, 365] width 1464 height 730
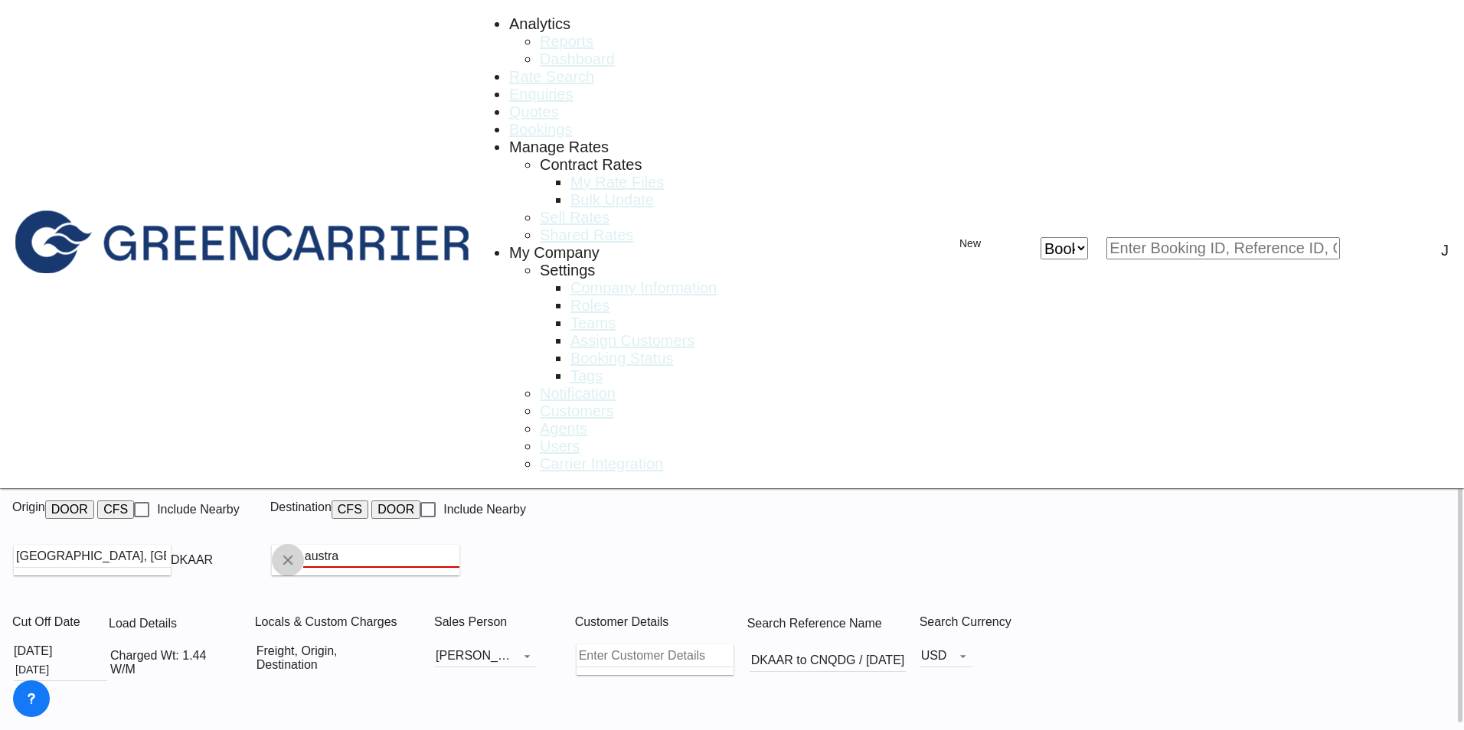
click at [299, 549] on button "Clear Input" at bounding box center [287, 560] width 23 height 23
click at [429, 545] on input "Search by Port" at bounding box center [351, 556] width 156 height 23
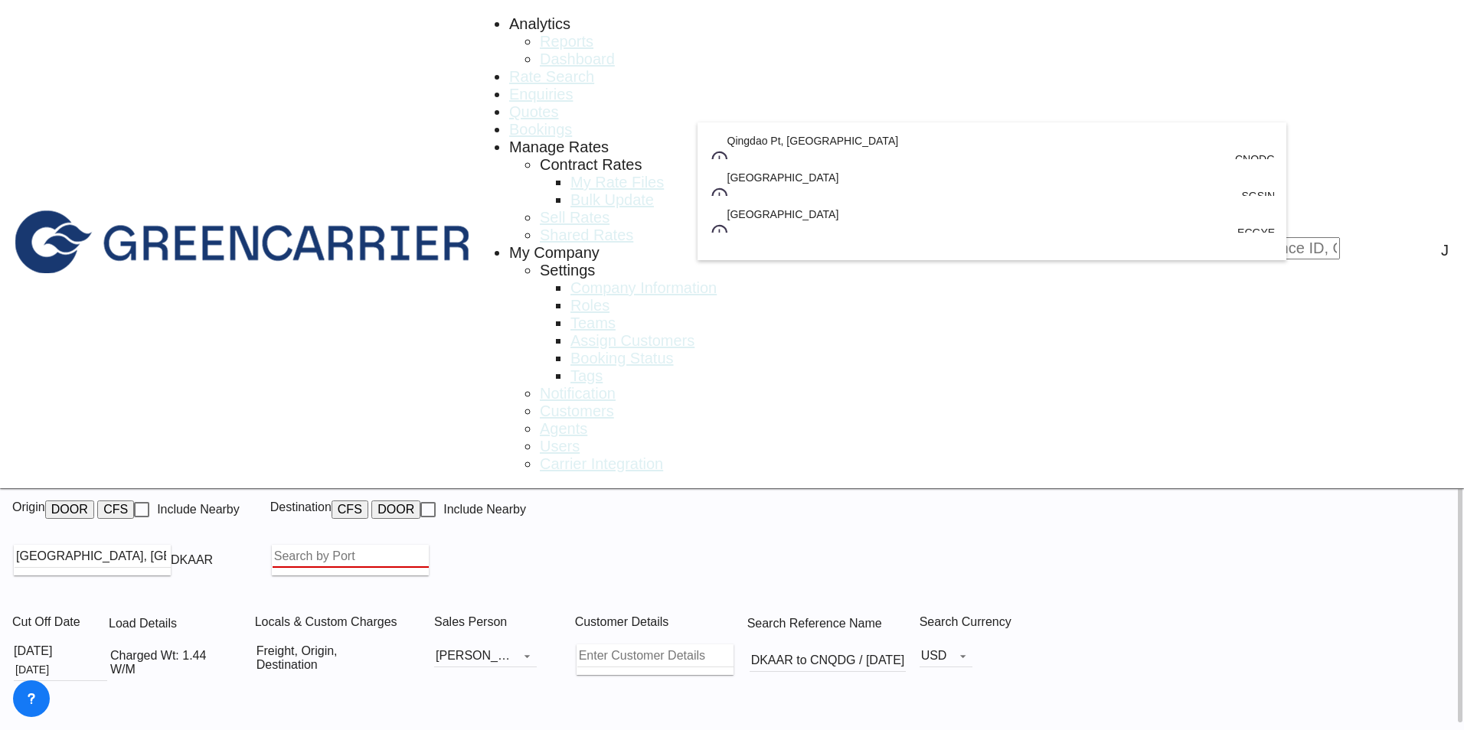
scroll to position [0, 0]
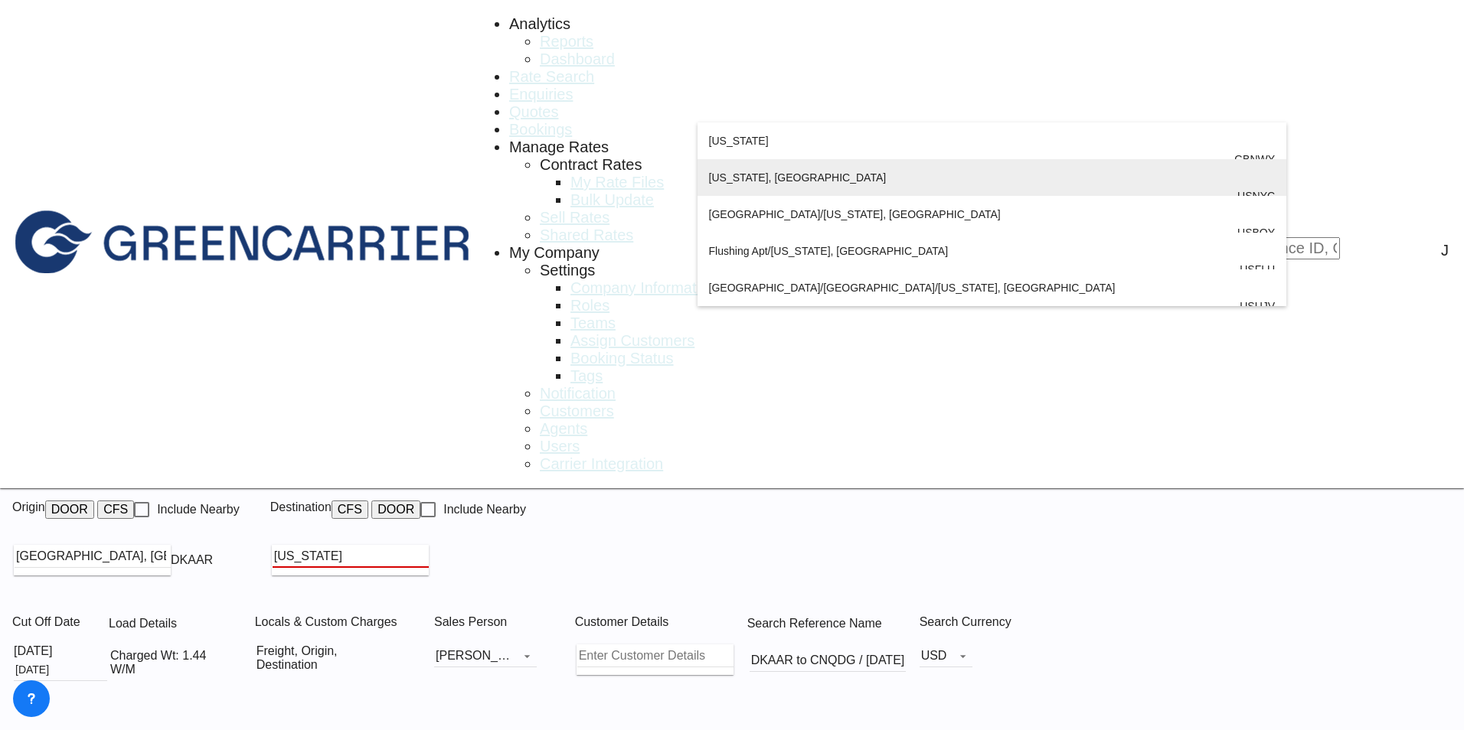
click at [780, 197] on div "[US_STATE] , [GEOGRAPHIC_DATA] [GEOGRAPHIC_DATA] USNYC" at bounding box center [992, 196] width 567 height 74
type input "[US_STATE], [GEOGRAPHIC_DATA], USNYC"
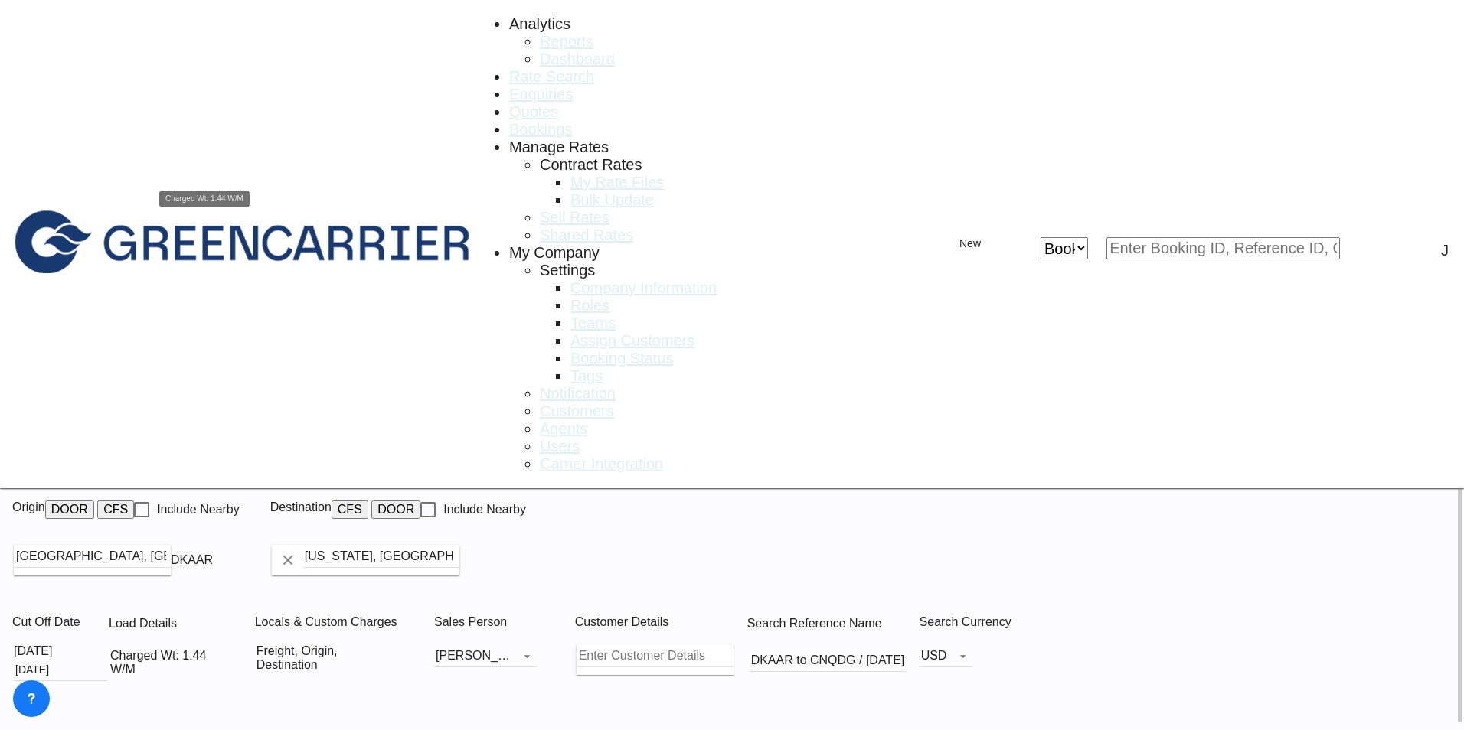
click at [232, 649] on div "Charged Wt: 1.44 W/M" at bounding box center [171, 663] width 122 height 28
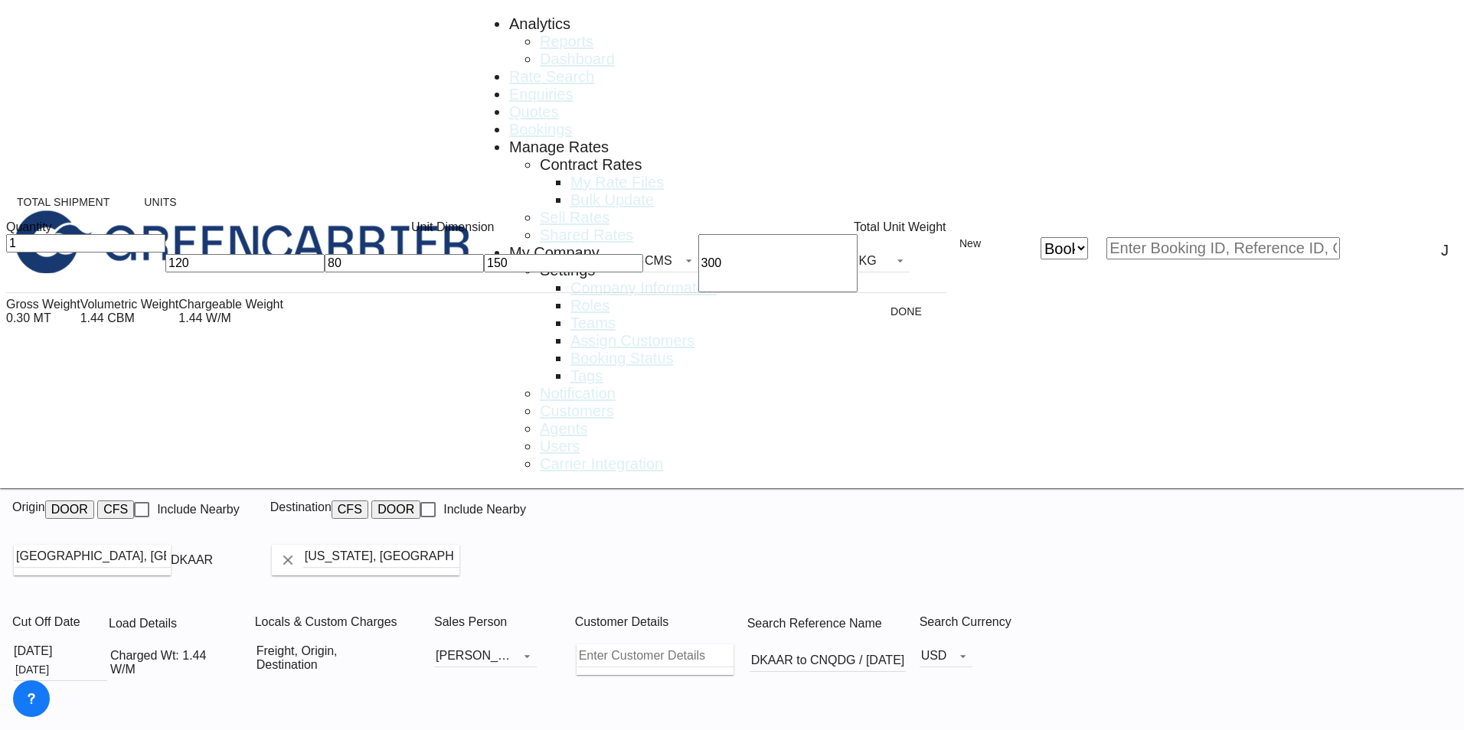
drag, startPoint x: 41, startPoint y: 281, endPoint x: -45, endPoint y: 283, distance: 85.8
click at [0, 283] on html "Analytics Reports Dashboard Rate Search Enquiries Quotes" at bounding box center [732, 365] width 1464 height 730
type input "2"
type input "230"
type input "1592"
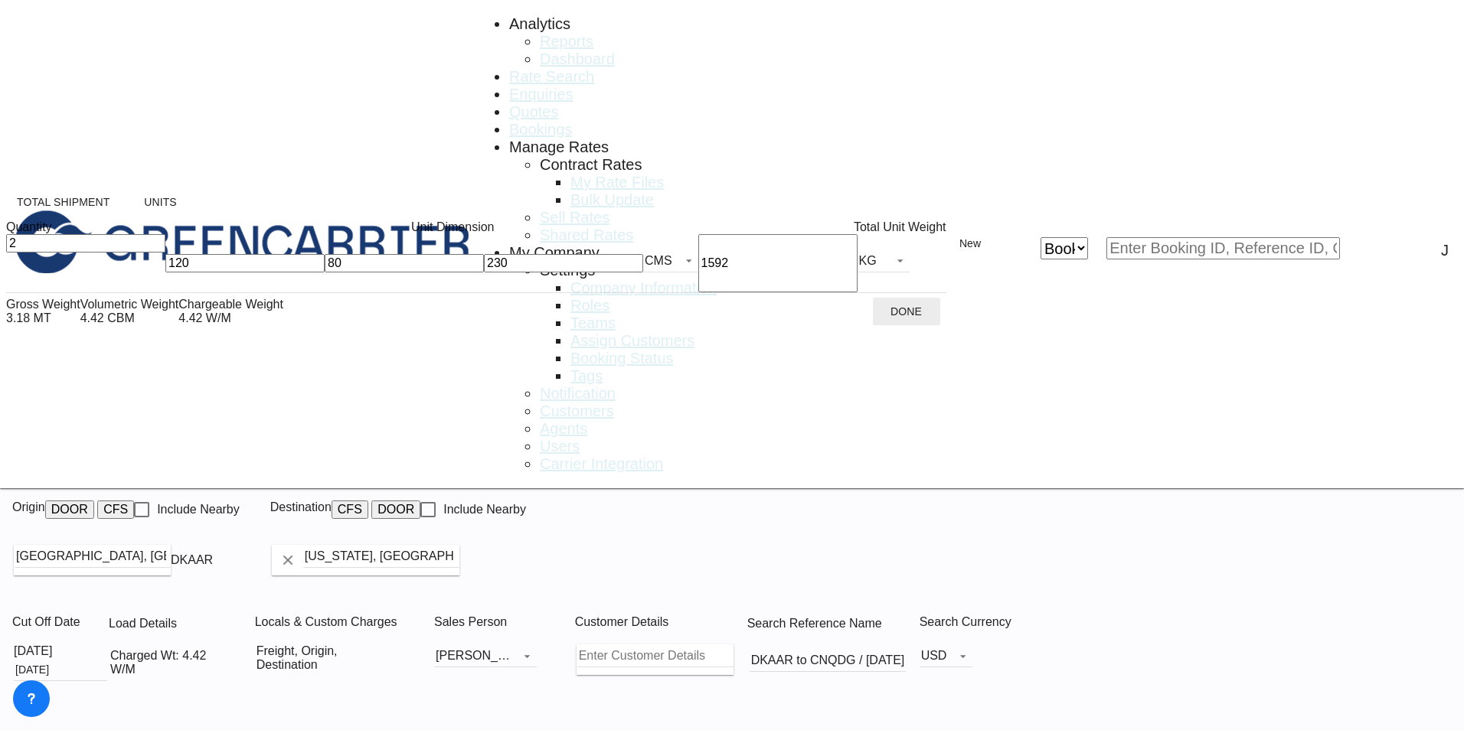
click at [873, 323] on button "Done" at bounding box center [906, 312] width 67 height 28
